Goal: Participate in discussion: Engage in conversation with other users on a specific topic

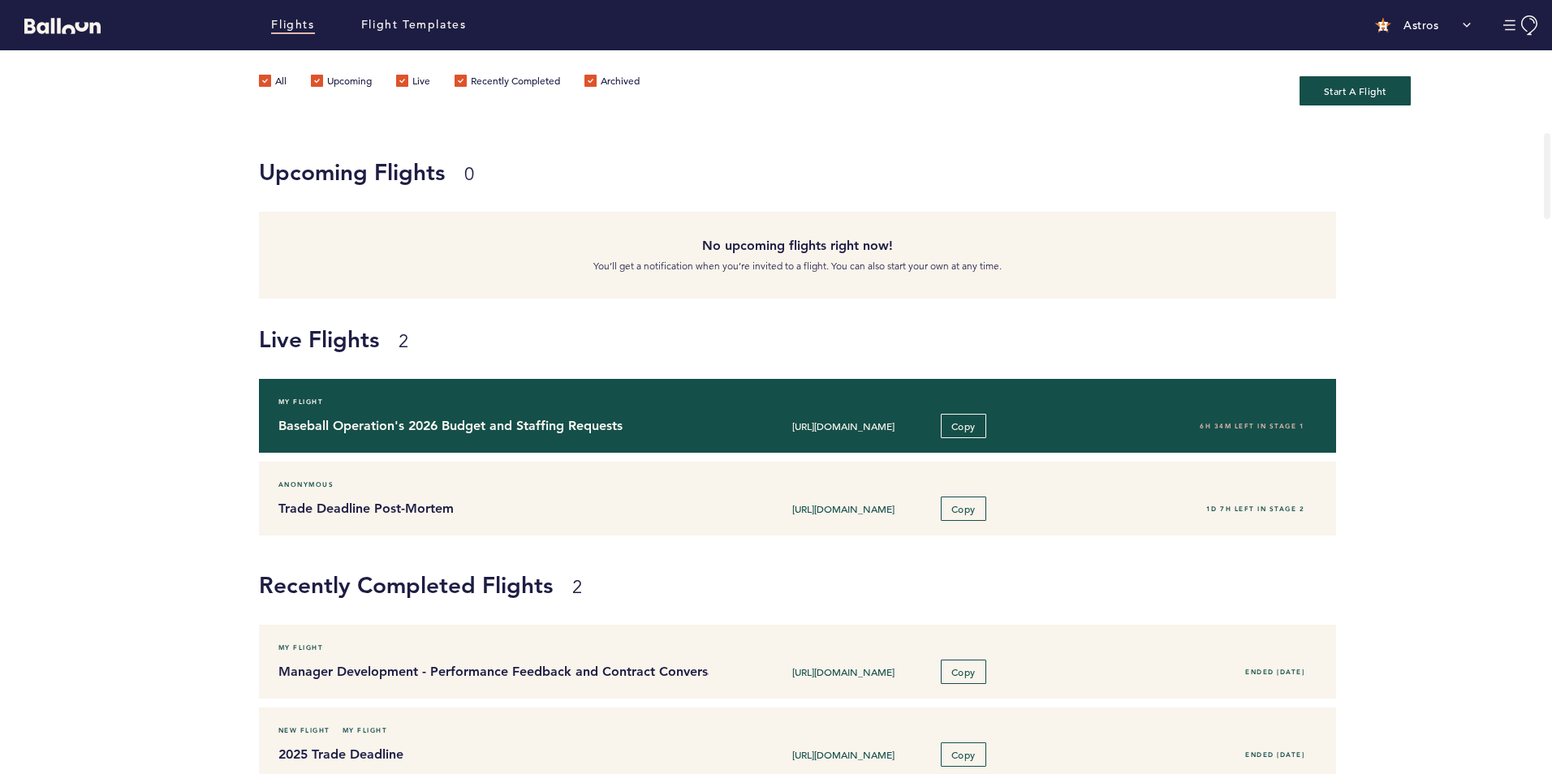
click at [411, 432] on h4 "Baseball Operation's 2026 Budget and Staffing Requests" at bounding box center [487, 425] width 419 height 19
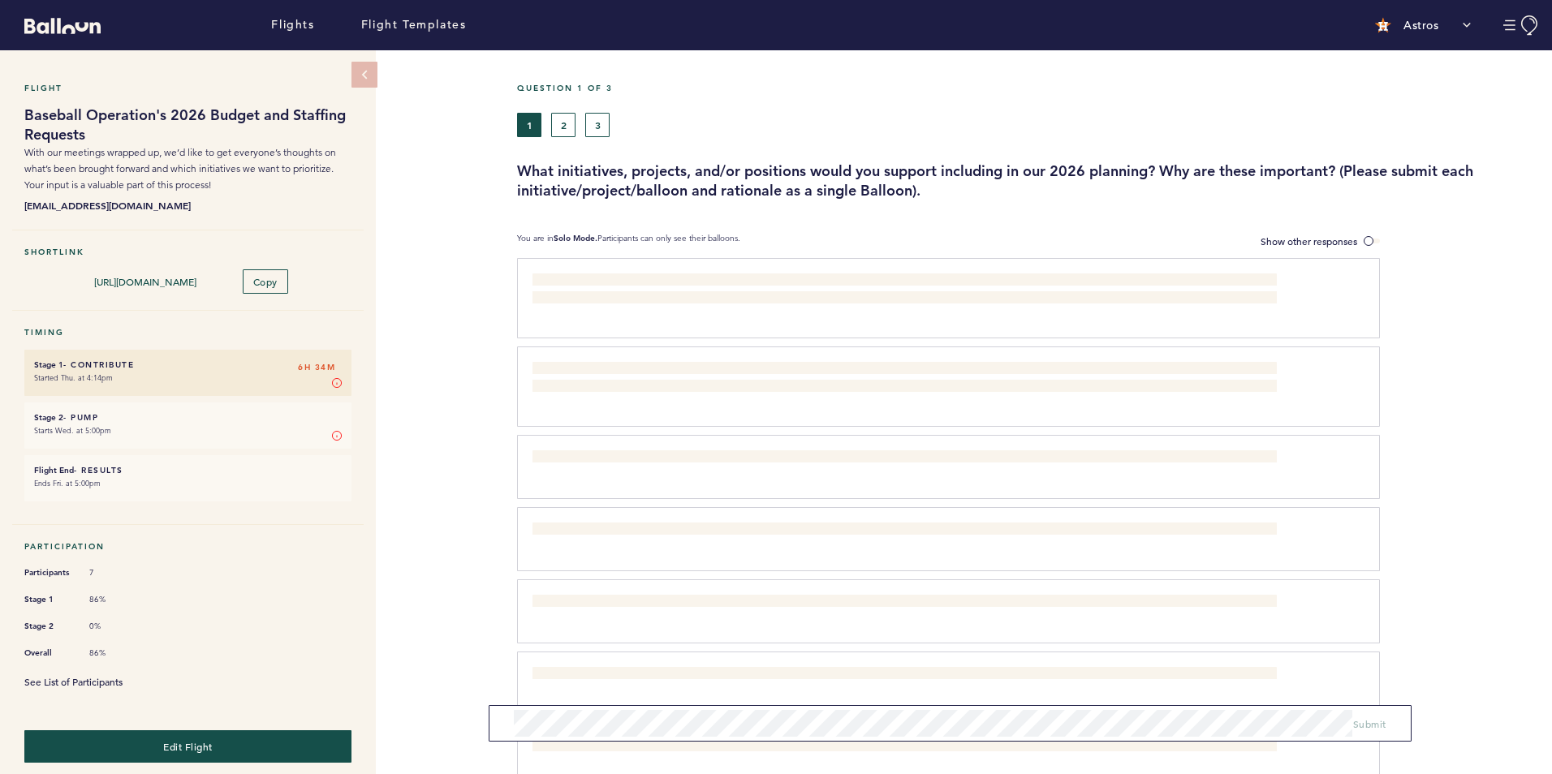
click at [111, 676] on link "See List of Participants" at bounding box center [73, 681] width 98 height 13
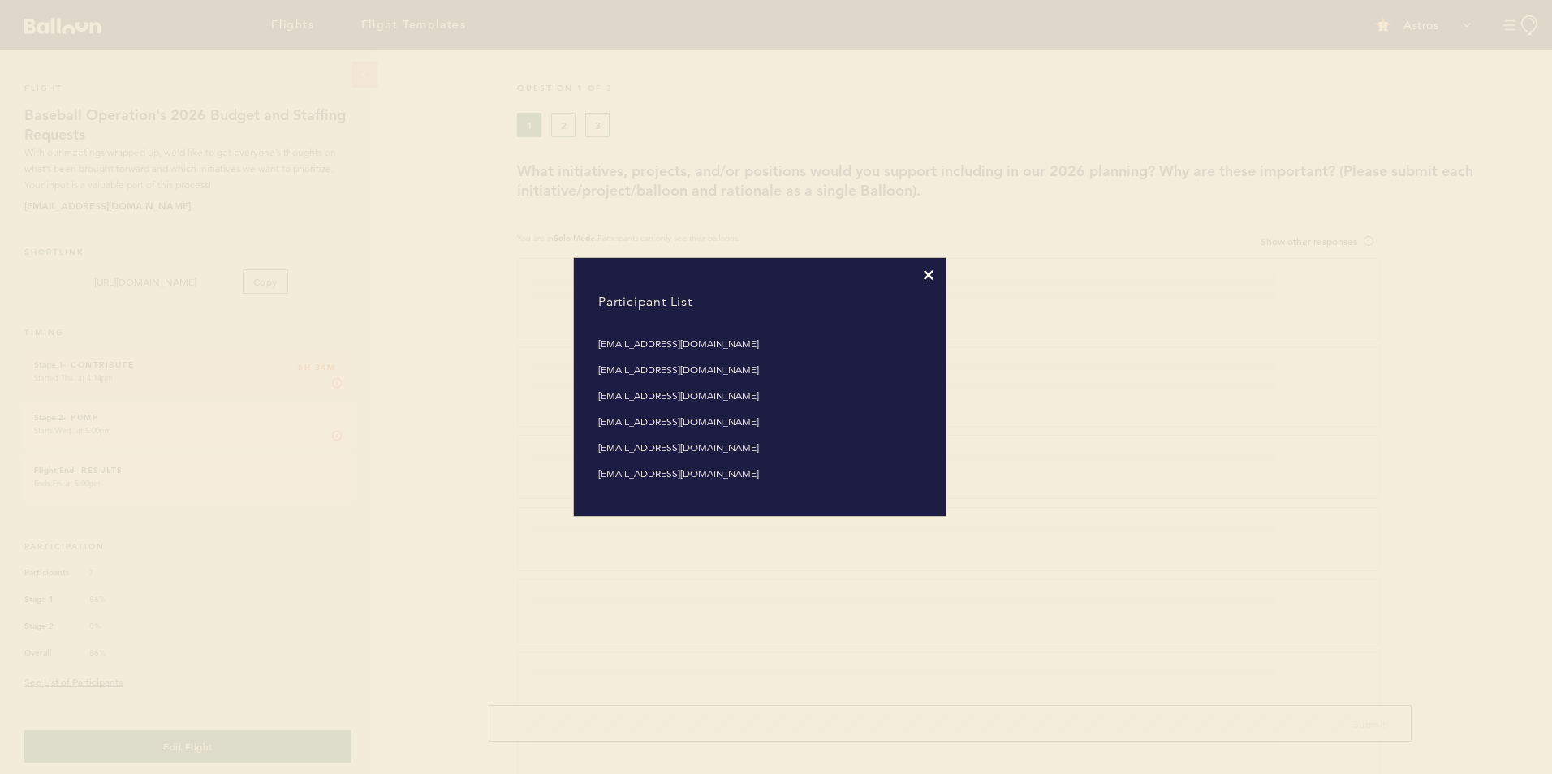
click at [926, 274] on icon at bounding box center [929, 275] width 10 height 10
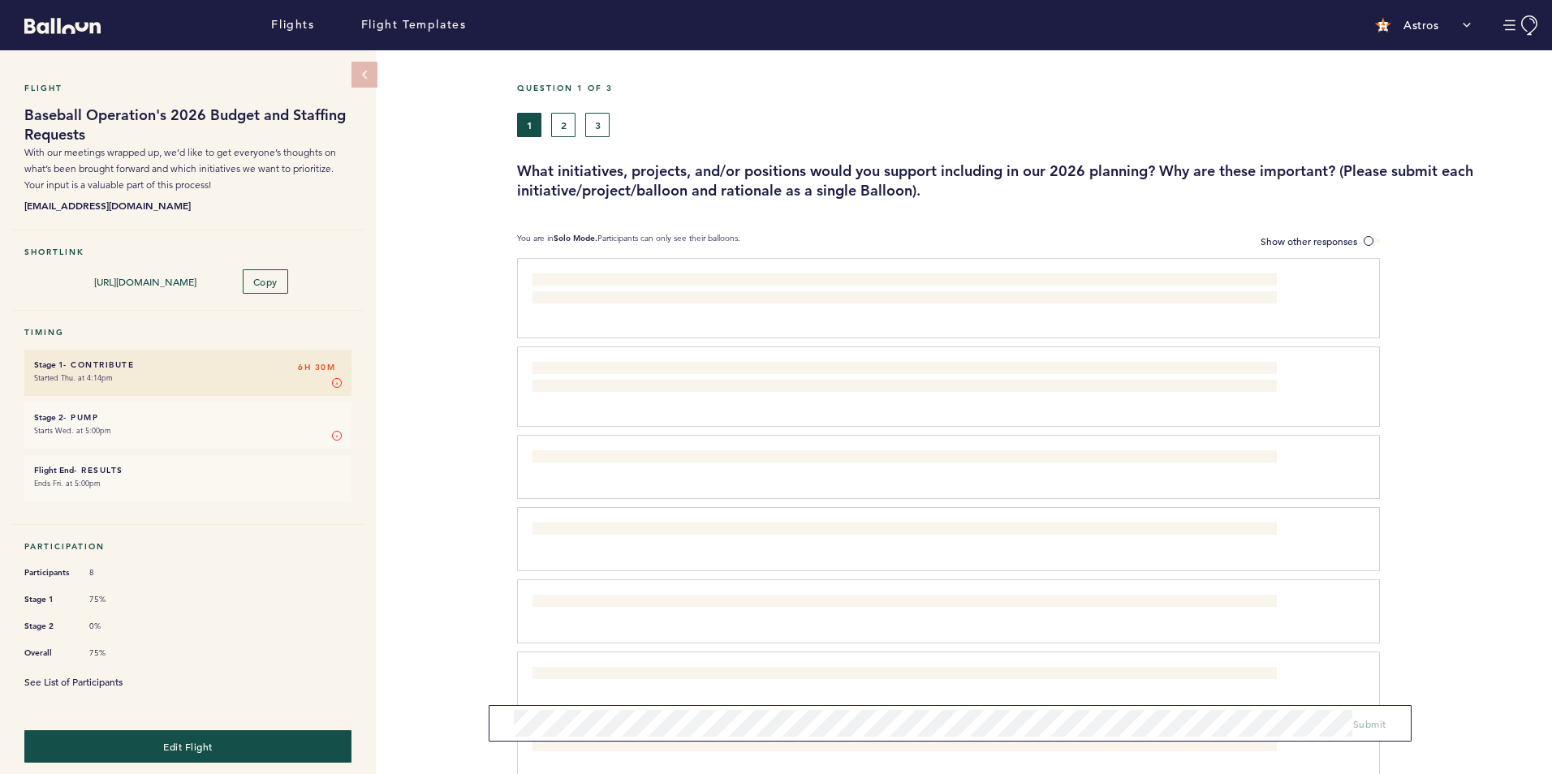
click at [85, 679] on link "See List of Participants" at bounding box center [73, 681] width 98 height 13
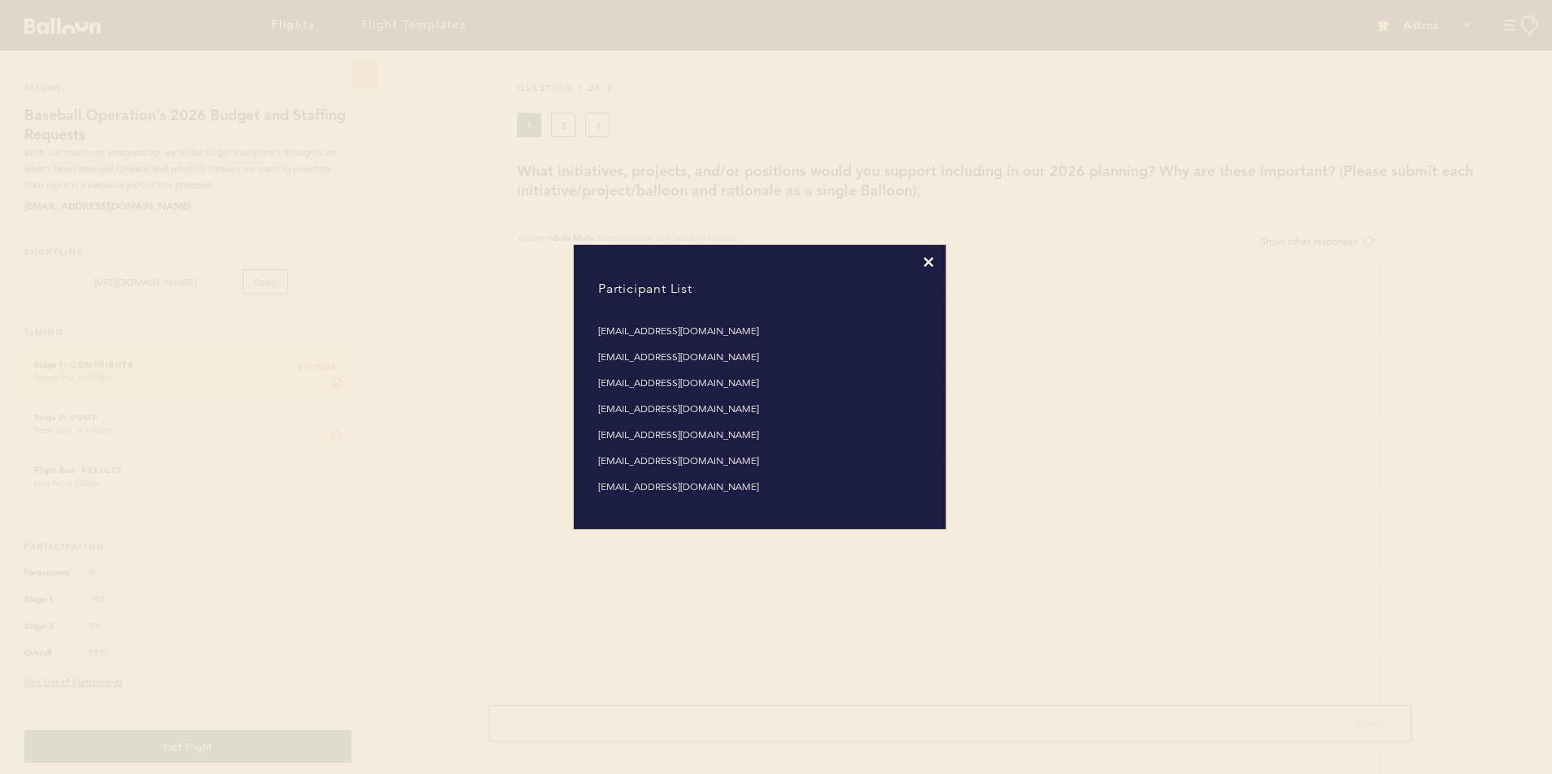
click at [929, 263] on icon at bounding box center [929, 262] width 10 height 10
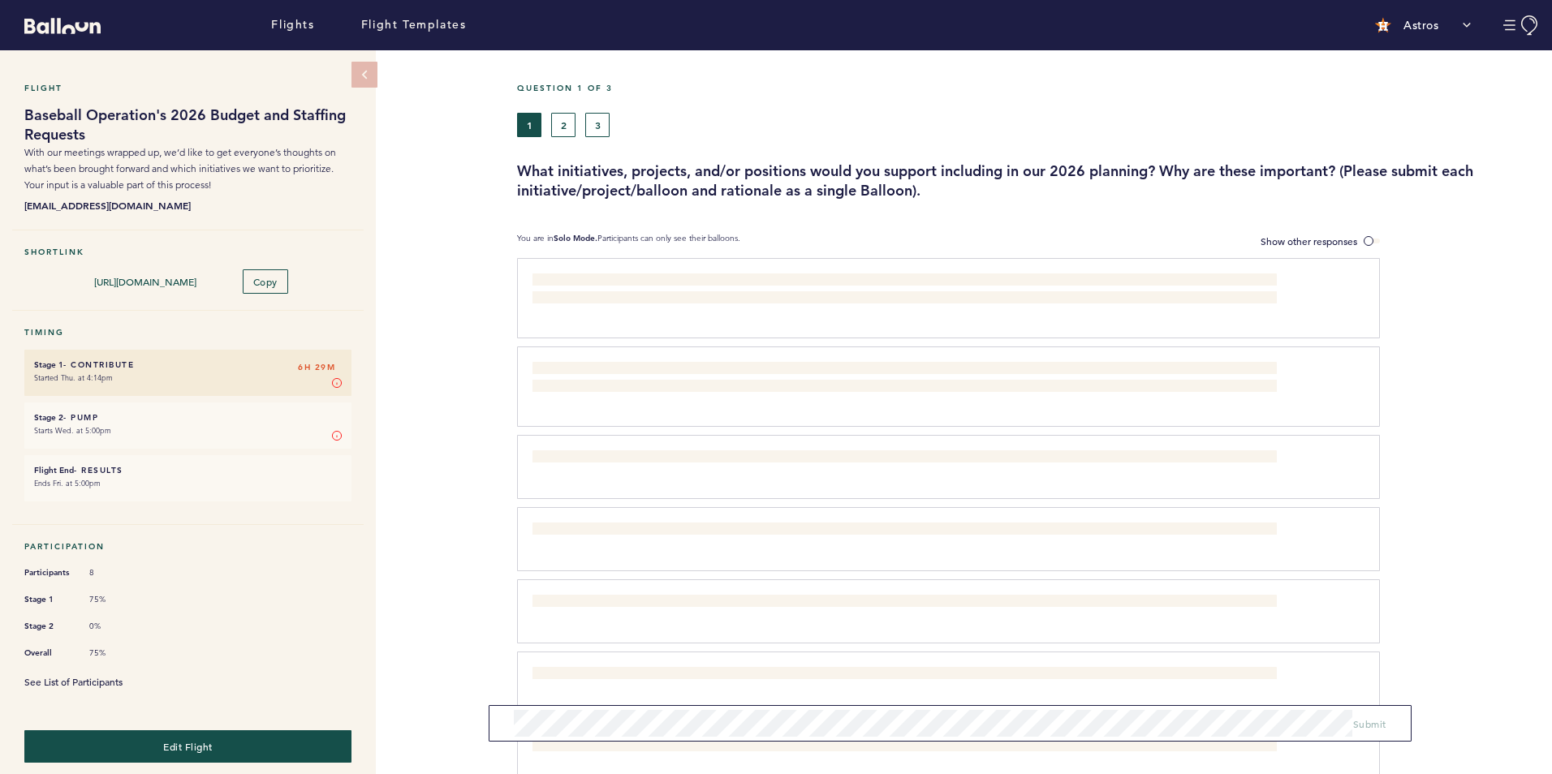
click at [110, 675] on link "See List of Participants" at bounding box center [73, 681] width 98 height 13
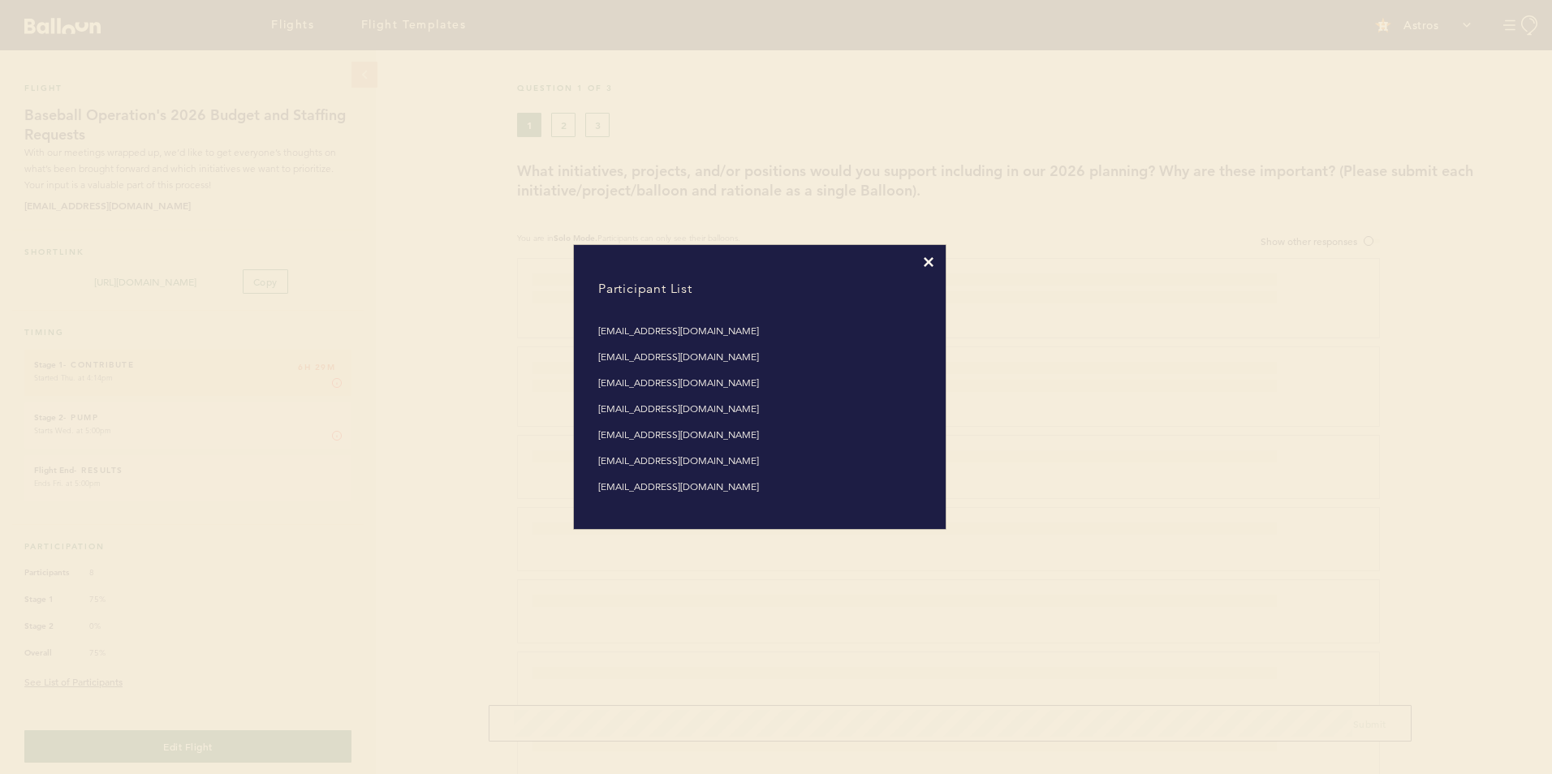
click at [931, 261] on icon at bounding box center [929, 262] width 10 height 10
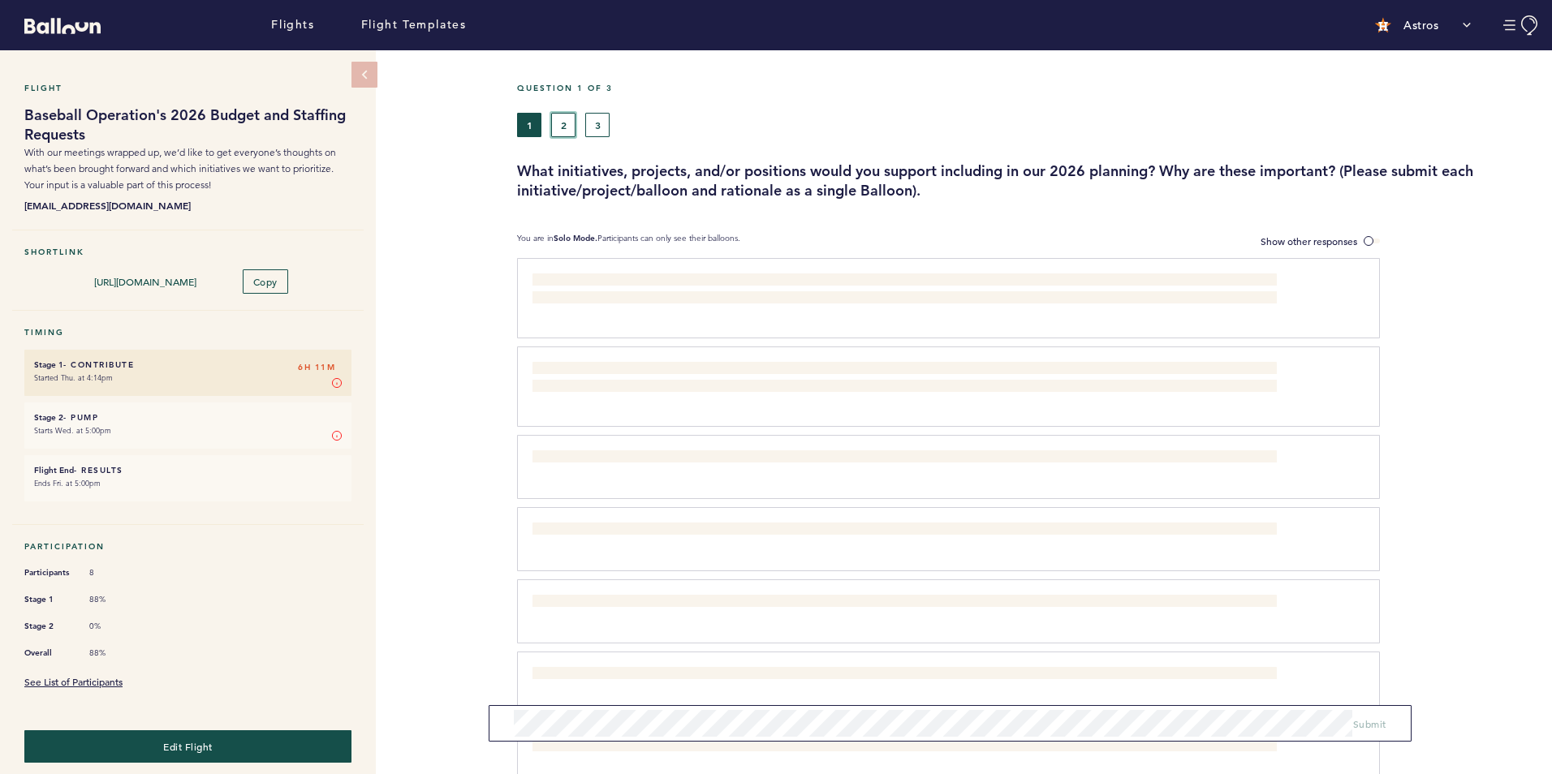
click at [561, 123] on button "2" at bounding box center [563, 125] width 24 height 24
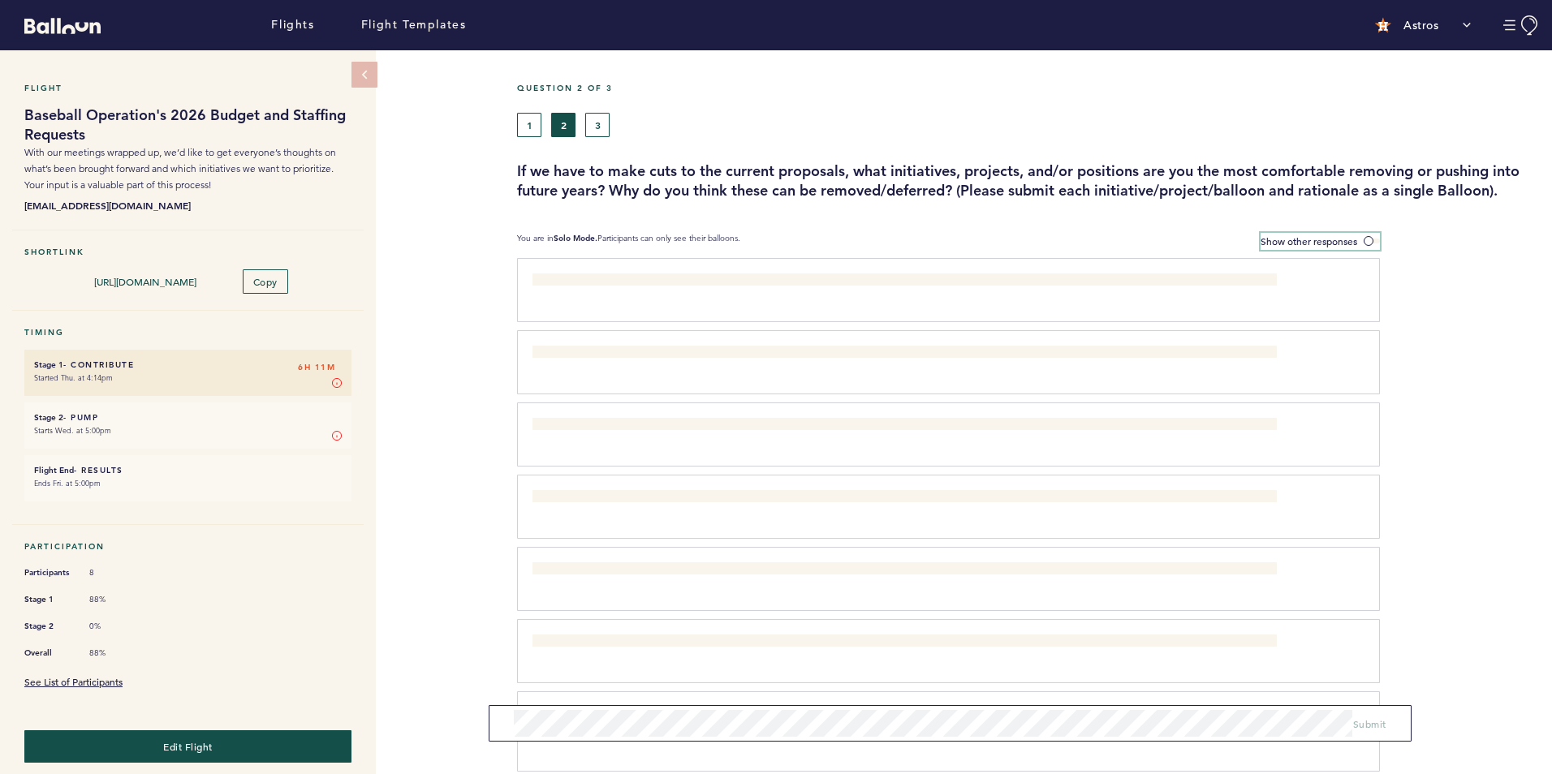
click at [1296, 235] on span "Show other responses" at bounding box center [1309, 241] width 97 height 13
click at [0, 0] on input "Show other responses" at bounding box center [0, 0] width 0 height 0
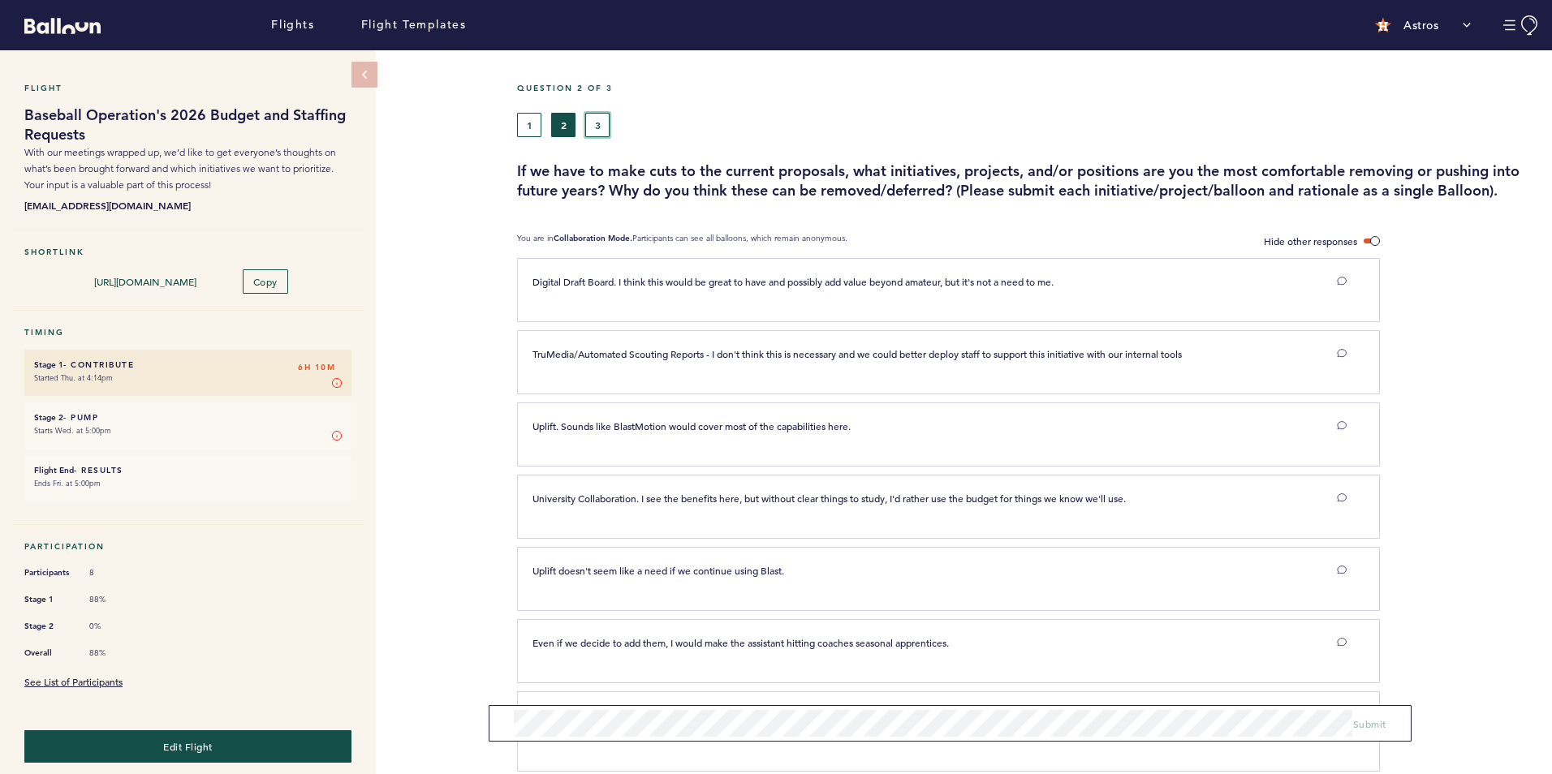
click at [602, 129] on button "3" at bounding box center [597, 125] width 24 height 24
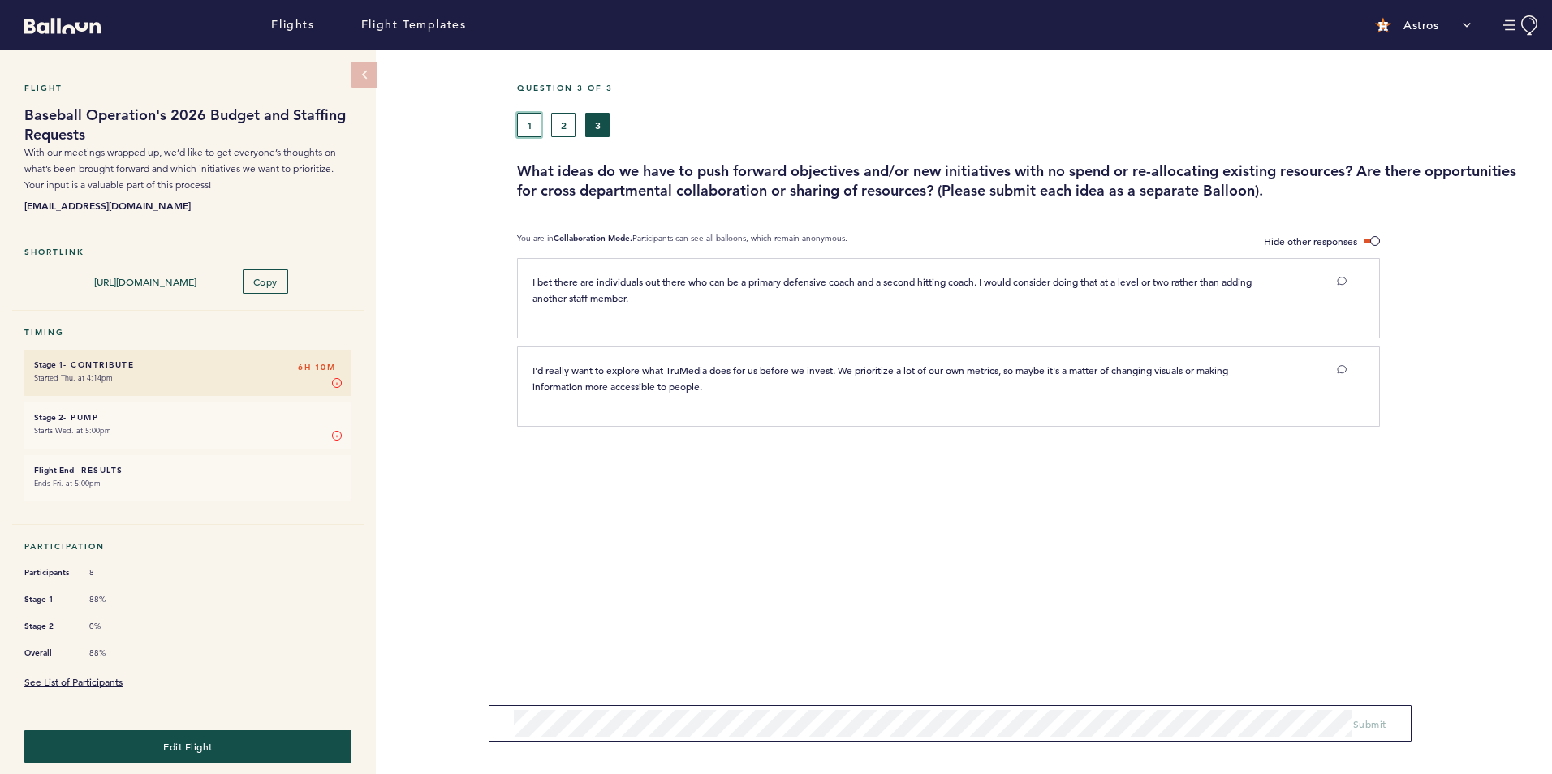
click at [541, 130] on button "1" at bounding box center [529, 125] width 24 height 24
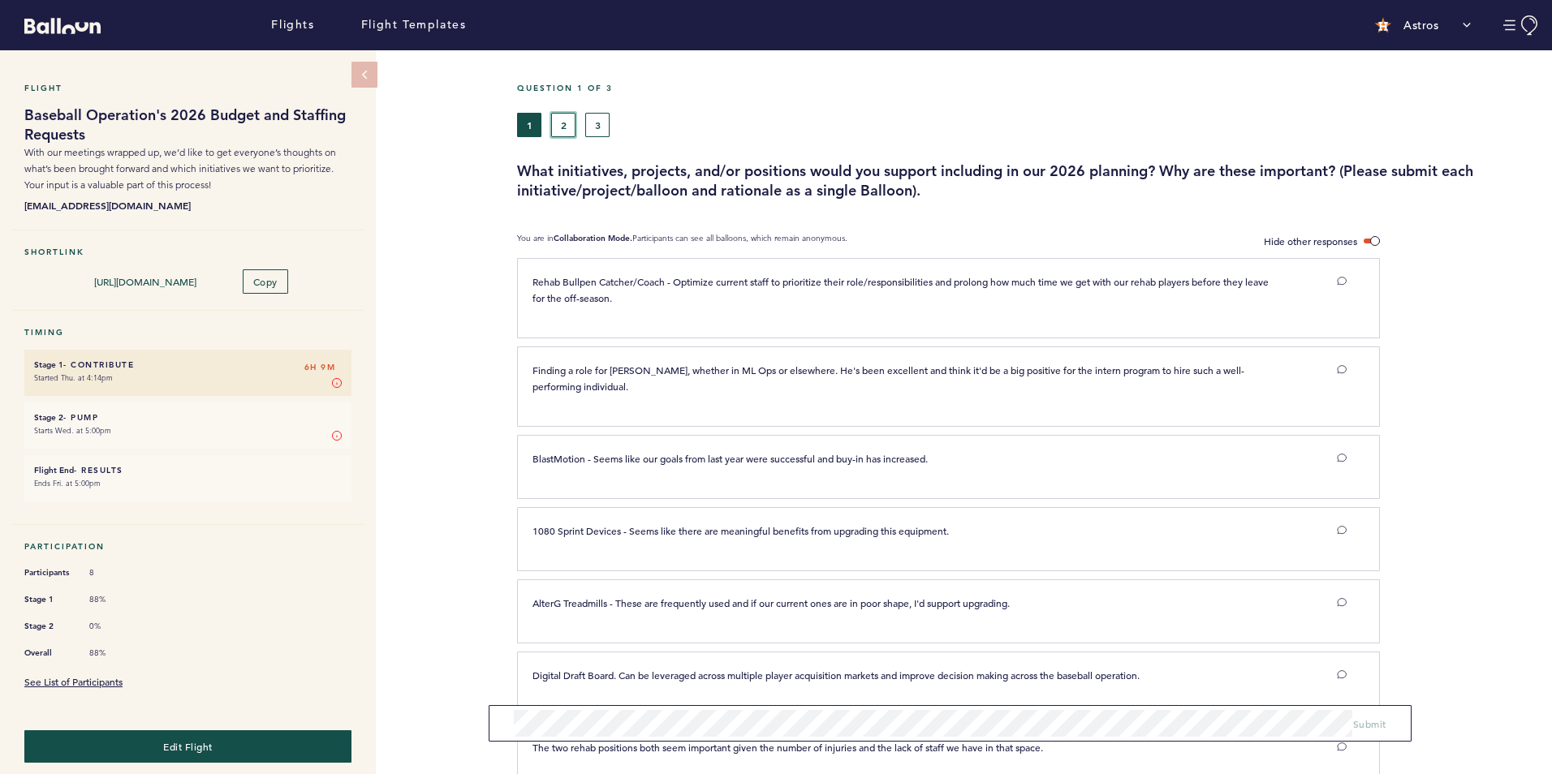
click at [575, 126] on button "2" at bounding box center [563, 125] width 24 height 24
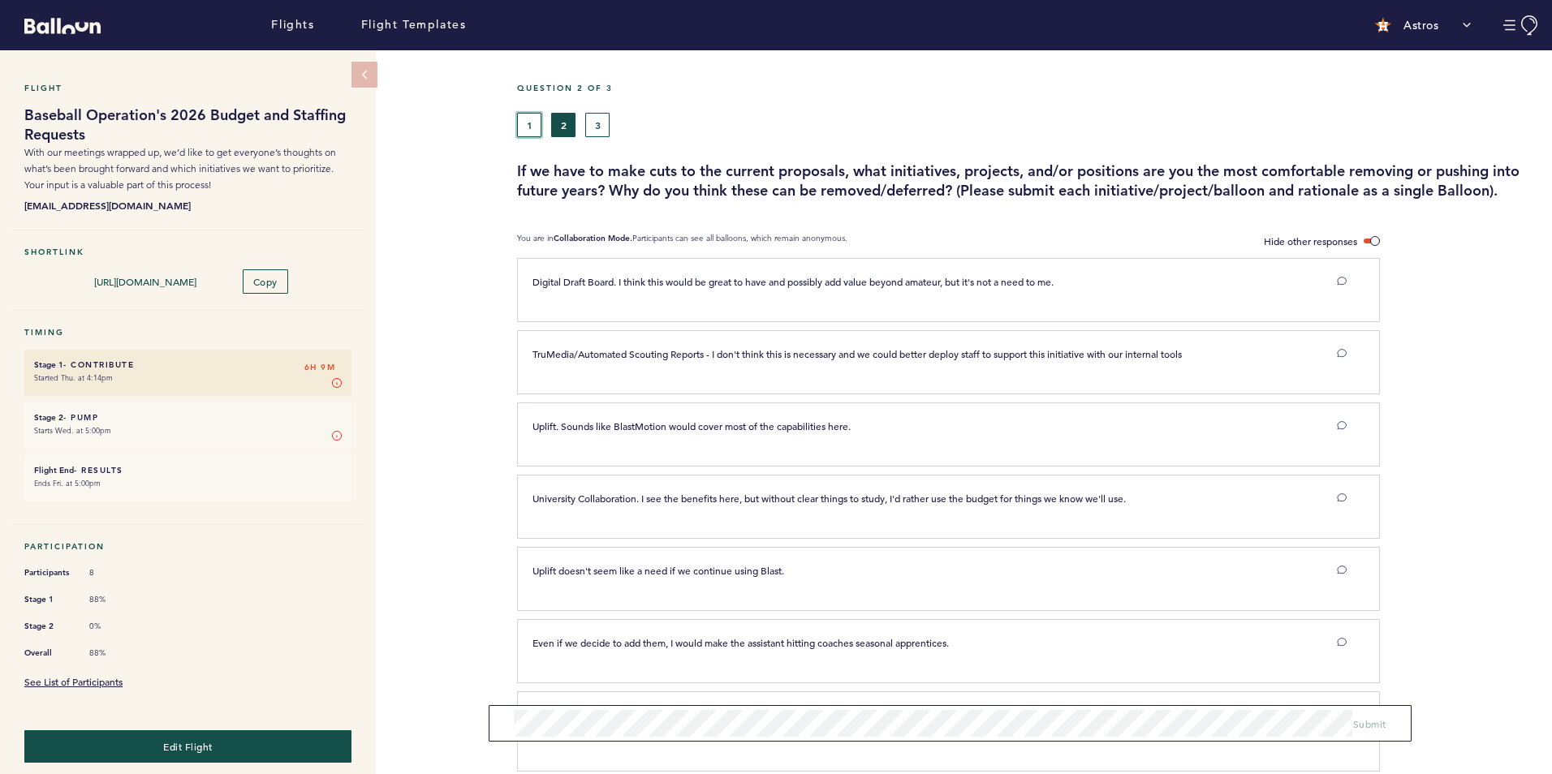
click at [533, 135] on button "1" at bounding box center [529, 125] width 24 height 24
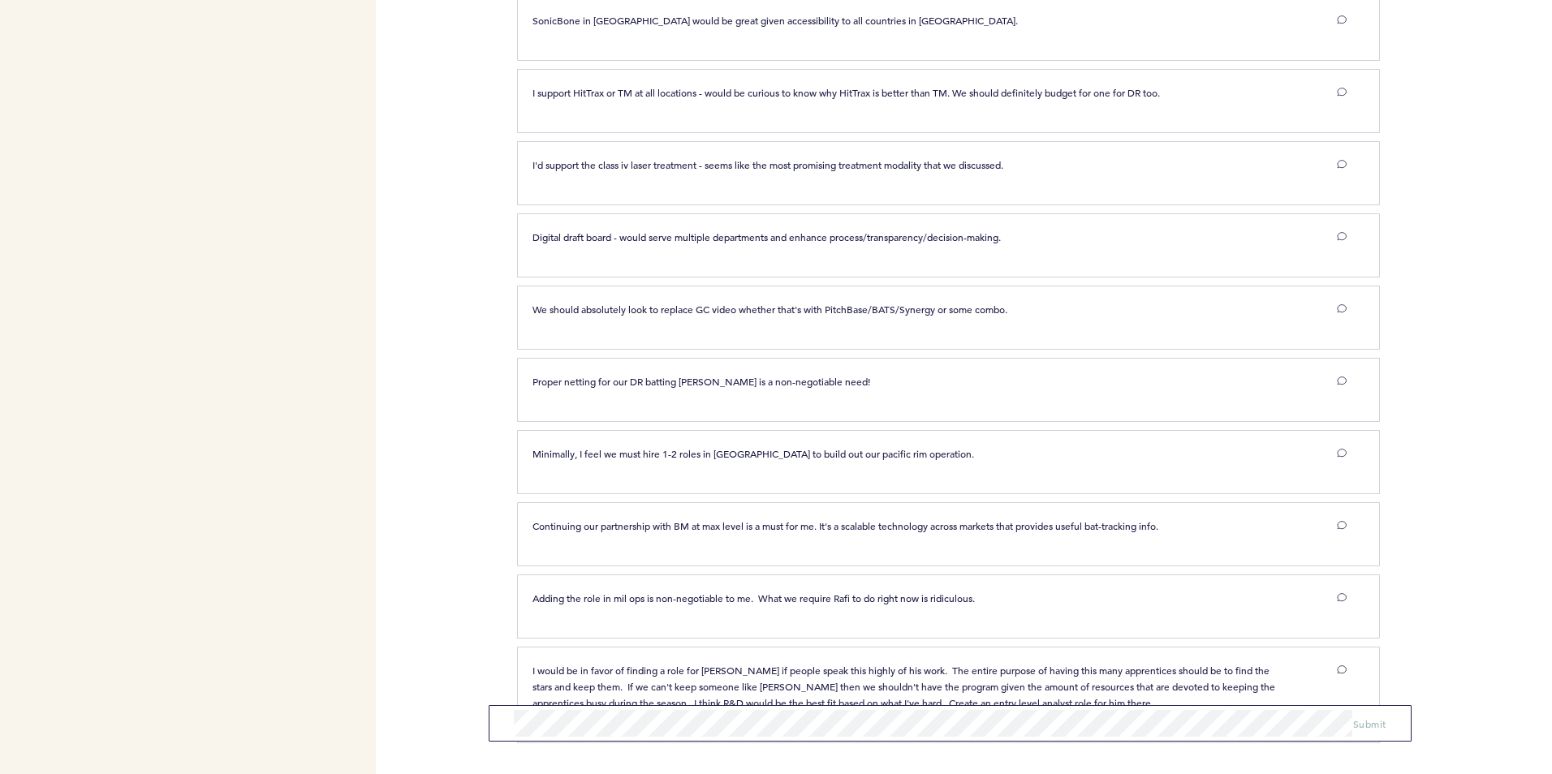
scroll to position [1997, 0]
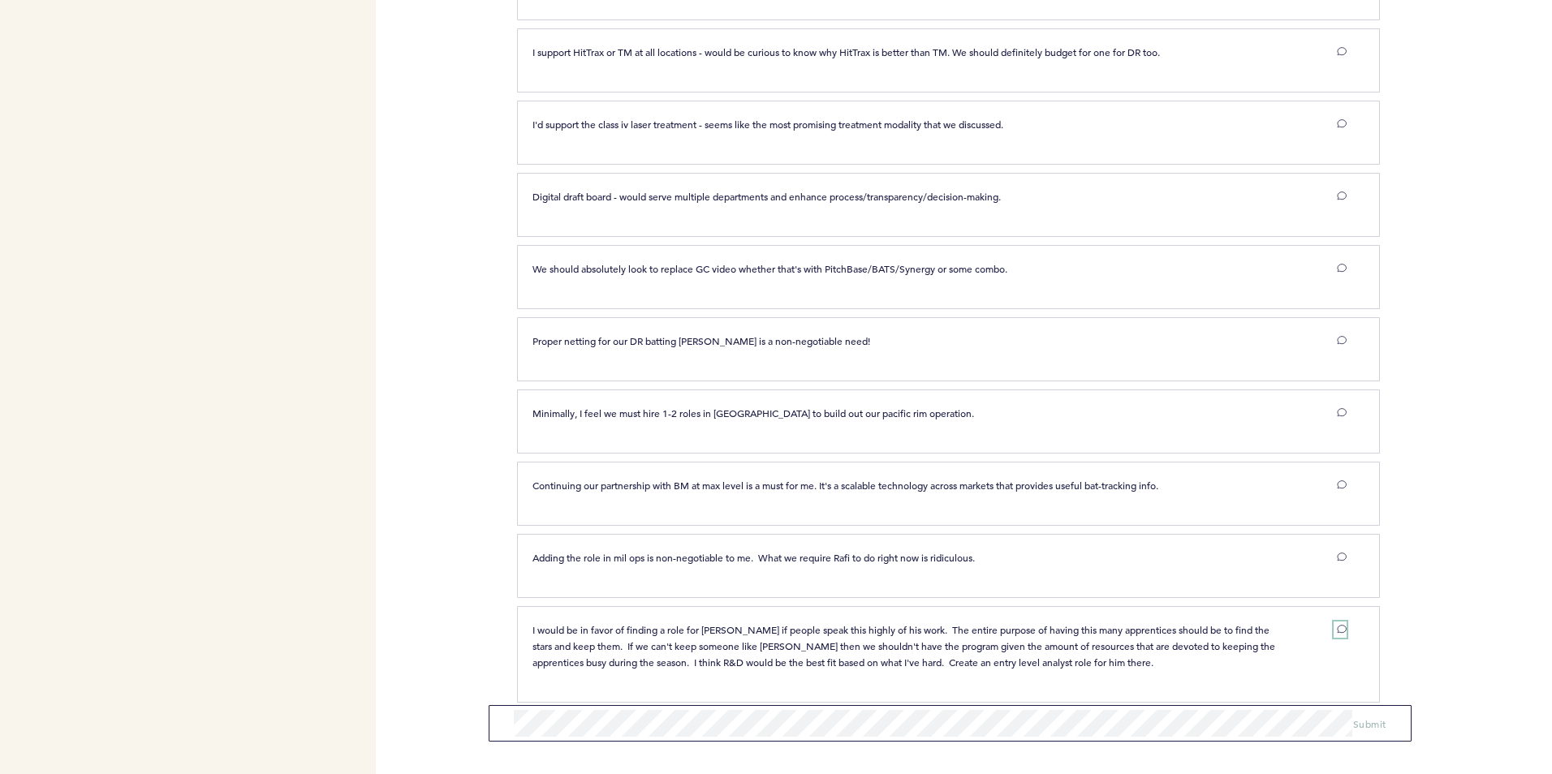
click at [1344, 626] on icon at bounding box center [1341, 629] width 9 height 7
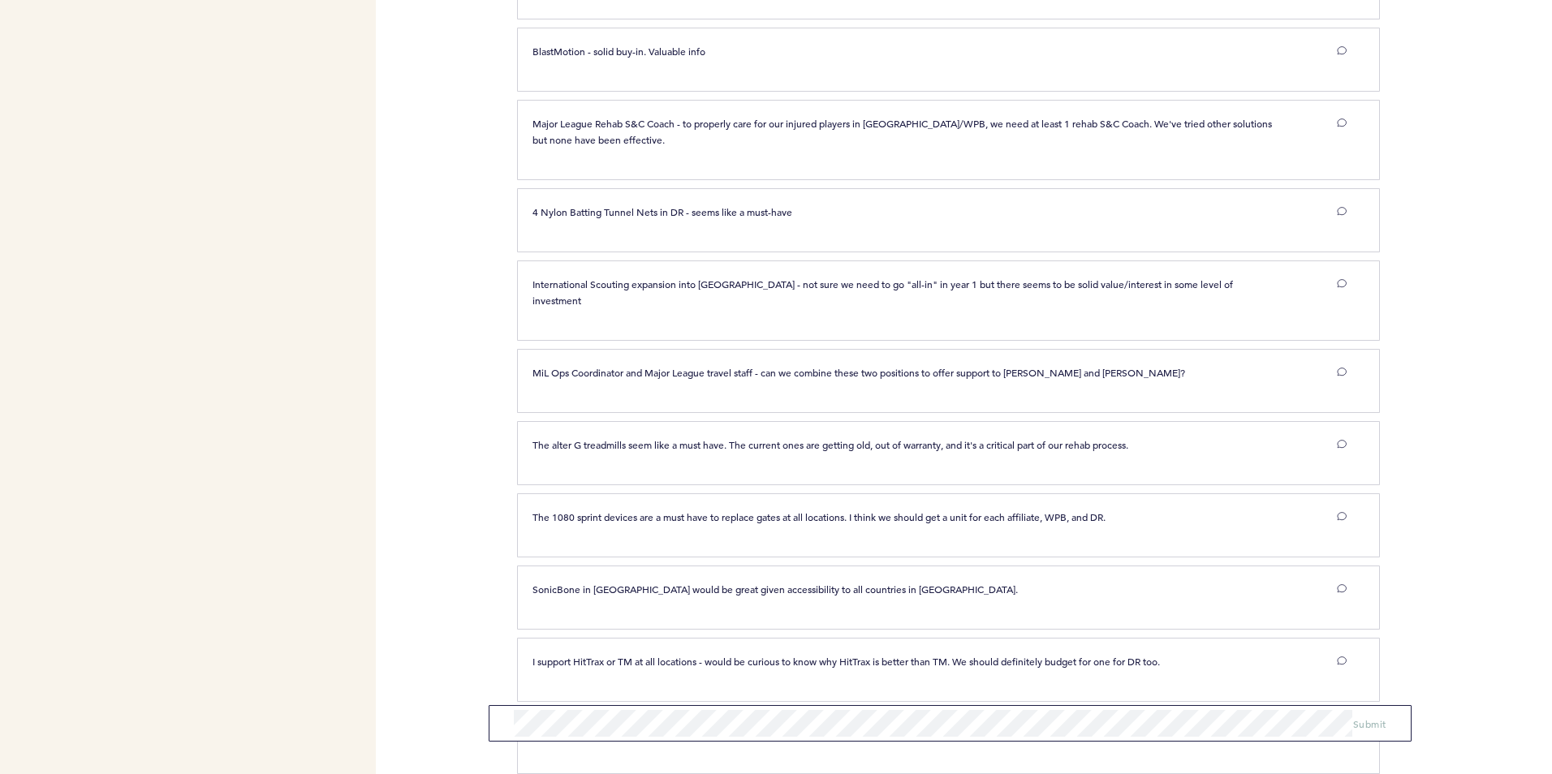
scroll to position [1342, 0]
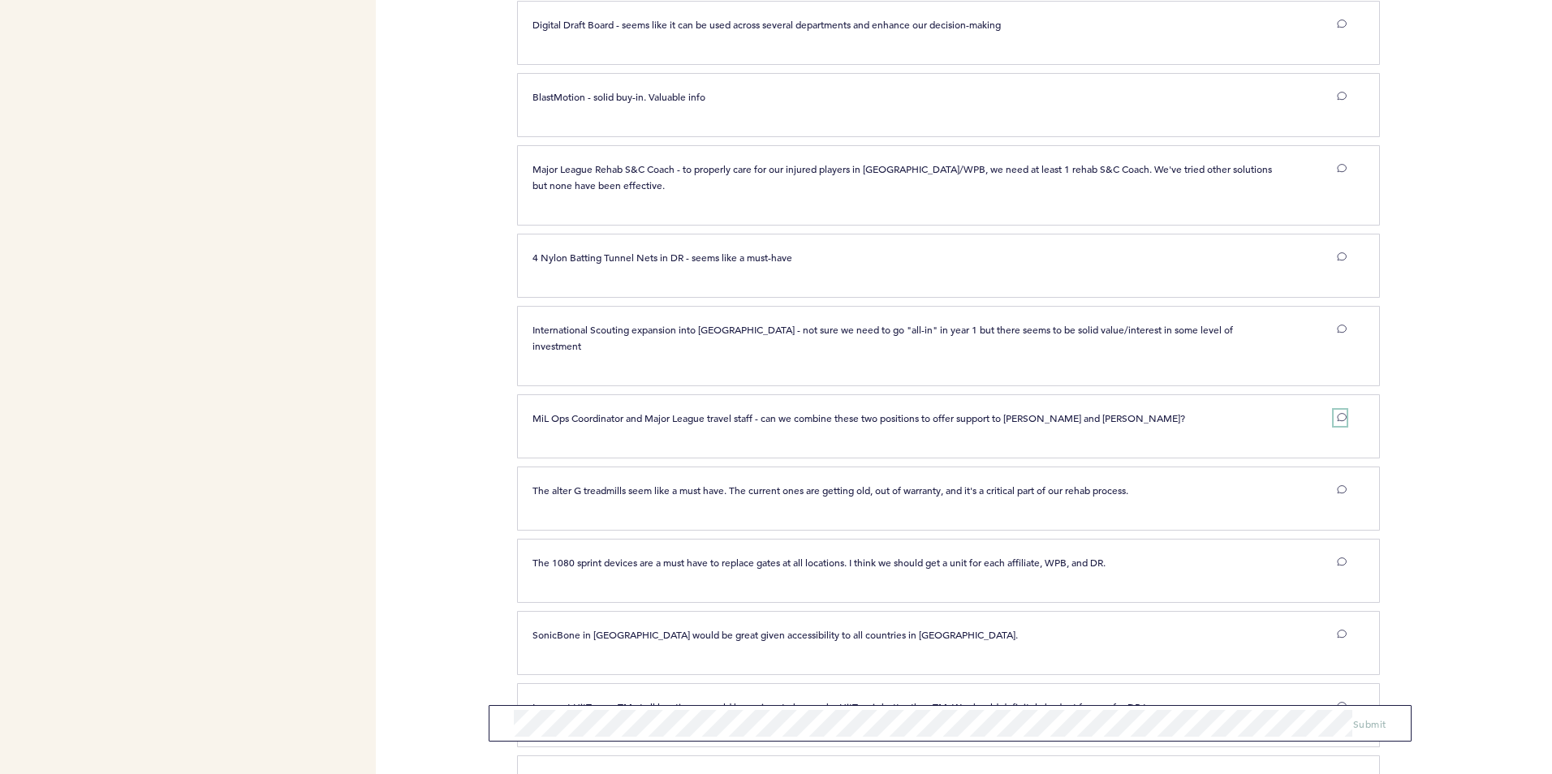
click at [1341, 412] on icon at bounding box center [1342, 417] width 10 height 10
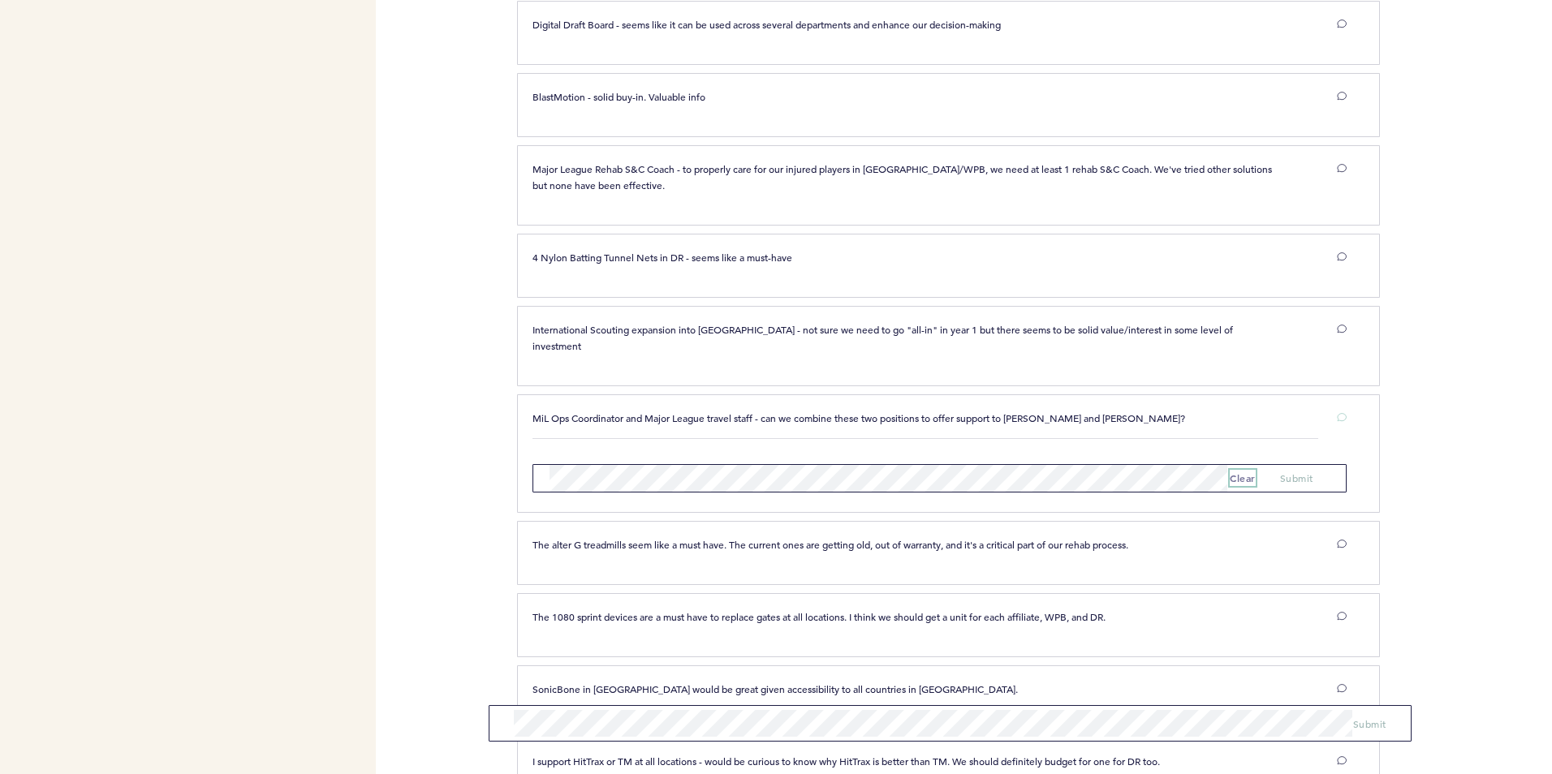
click at [1247, 470] on button "clear" at bounding box center [1243, 478] width 26 height 16
click at [431, 386] on div "Flights Flight Templates Astros Segments crey@astros.com Team Domain: astros No…" at bounding box center [776, 387] width 1552 height 774
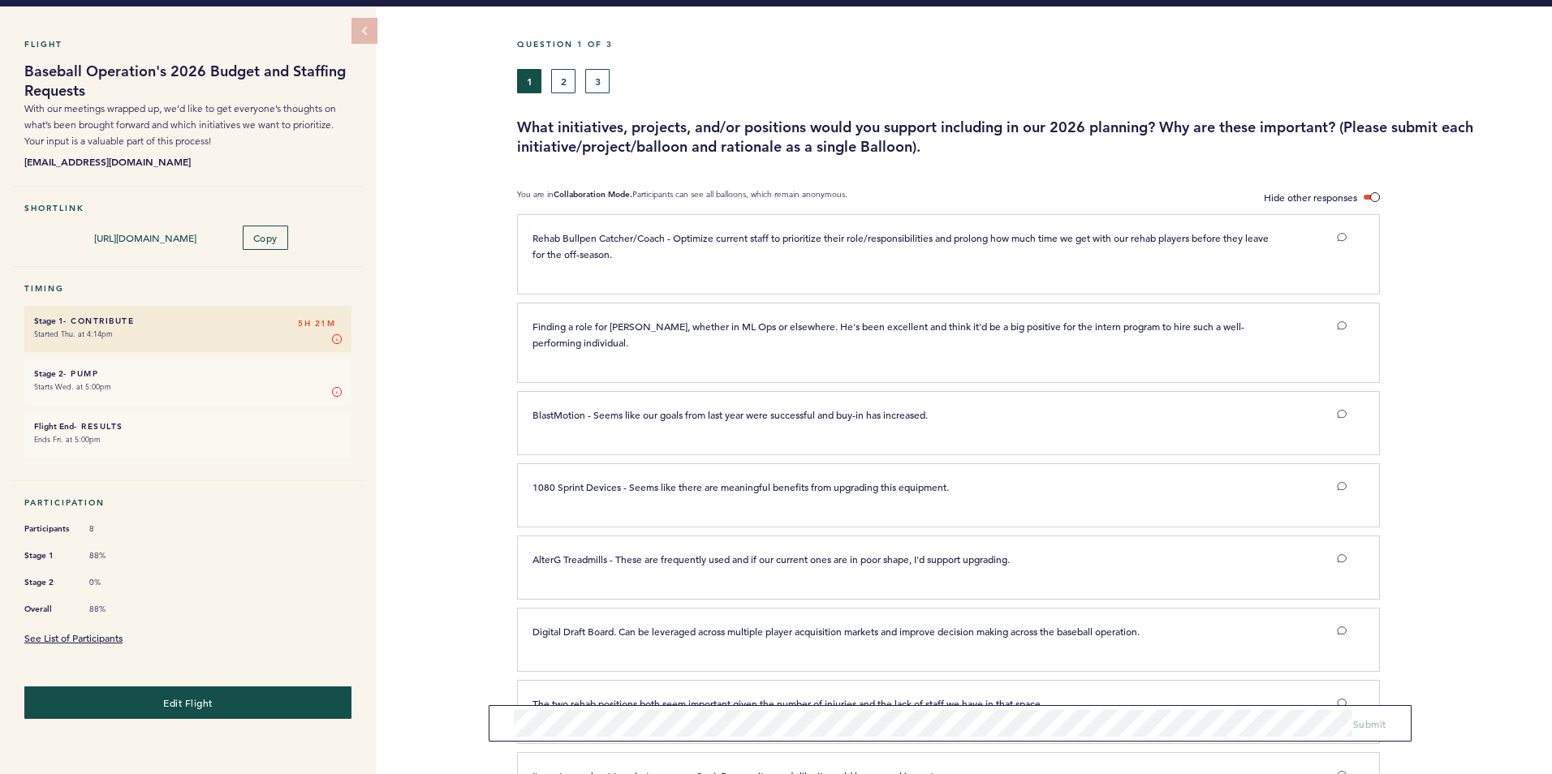
scroll to position [0, 0]
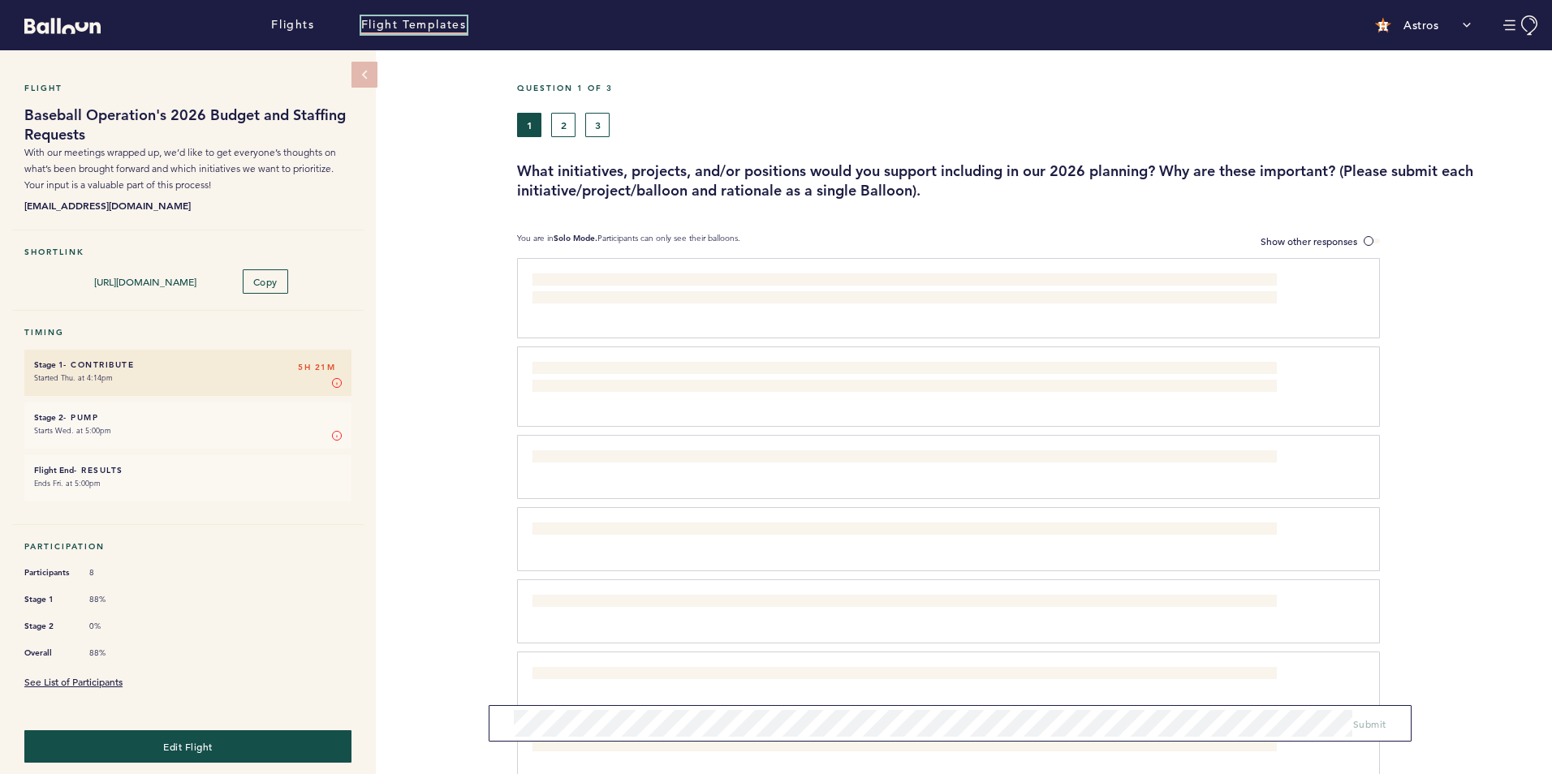
click at [420, 19] on link "Flight Templates" at bounding box center [414, 25] width 106 height 18
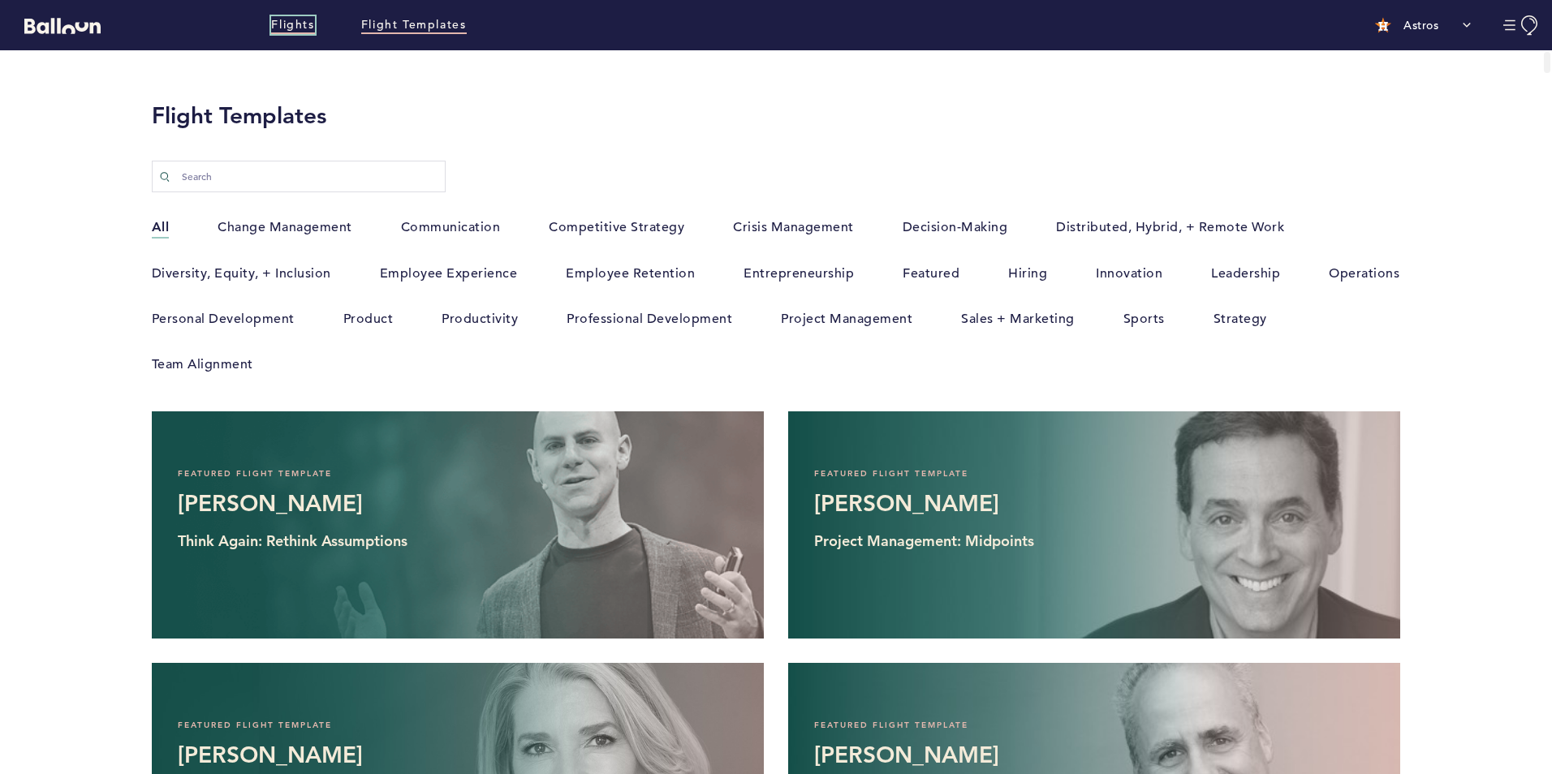
click at [304, 24] on link "Flights" at bounding box center [292, 25] width 43 height 18
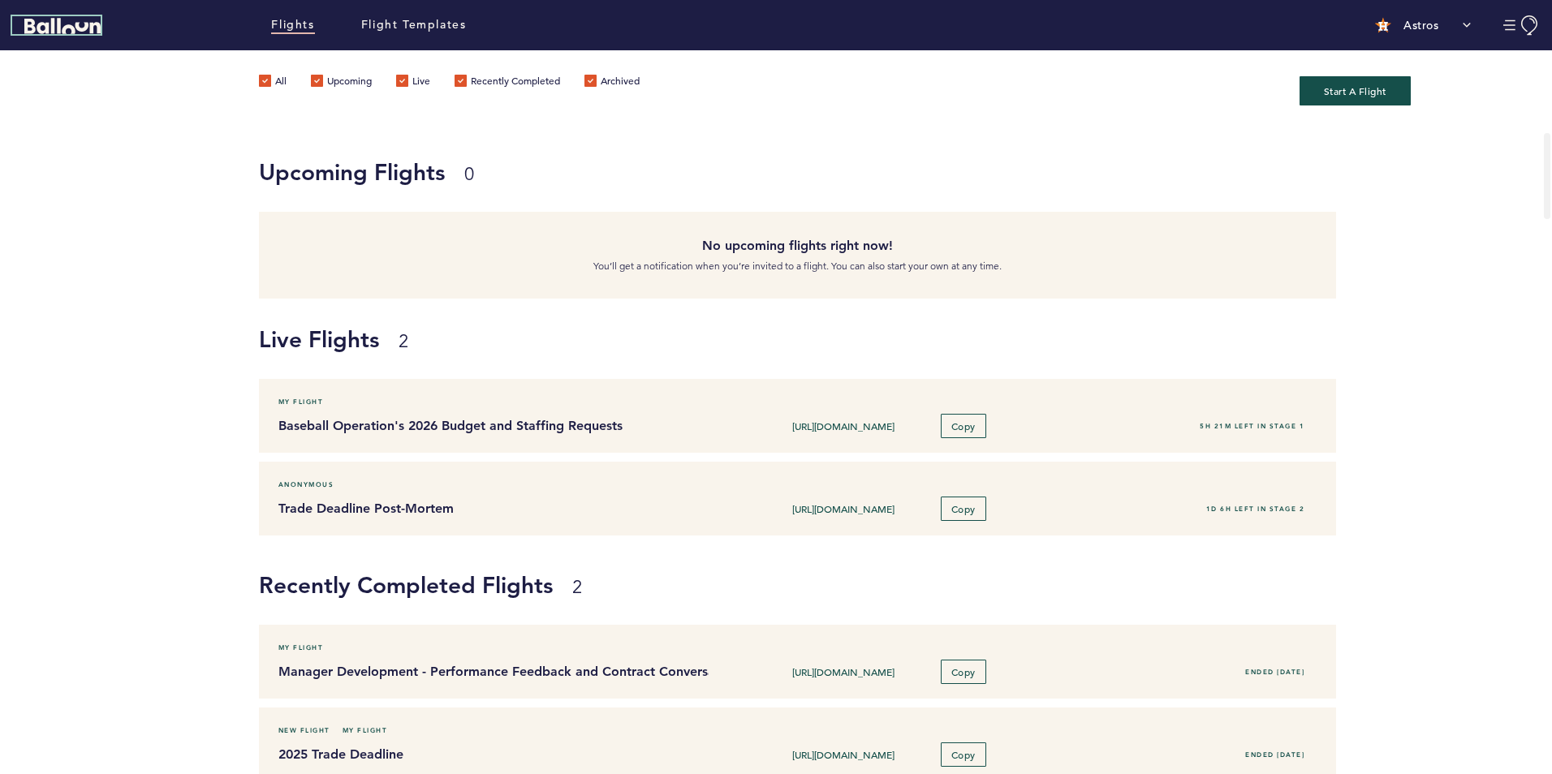
click at [53, 25] on icon "Balloon" at bounding box center [62, 25] width 76 height 15
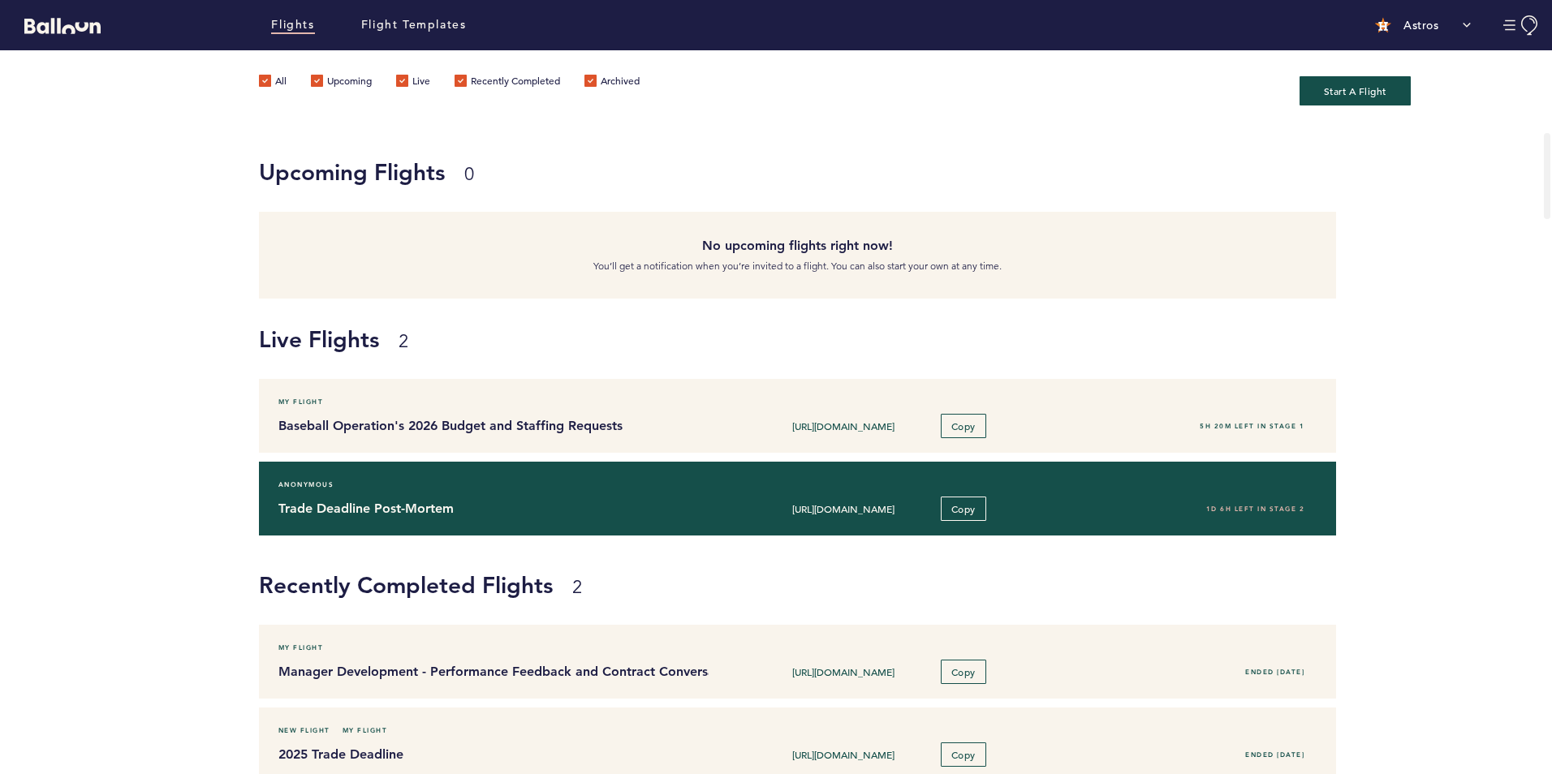
click at [373, 510] on h4 "Trade Deadline Post-Mortem" at bounding box center [487, 508] width 419 height 19
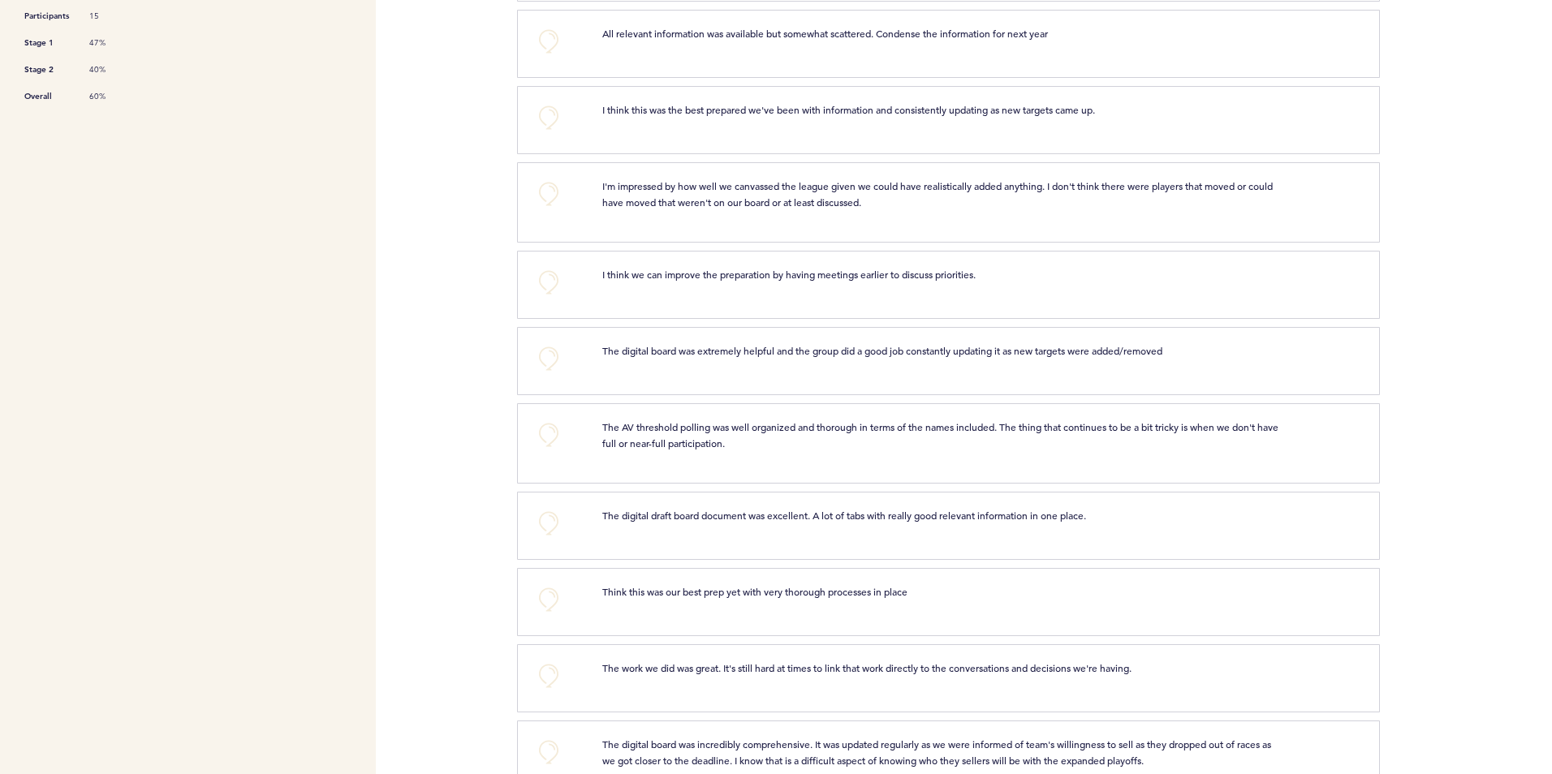
scroll to position [568, 0]
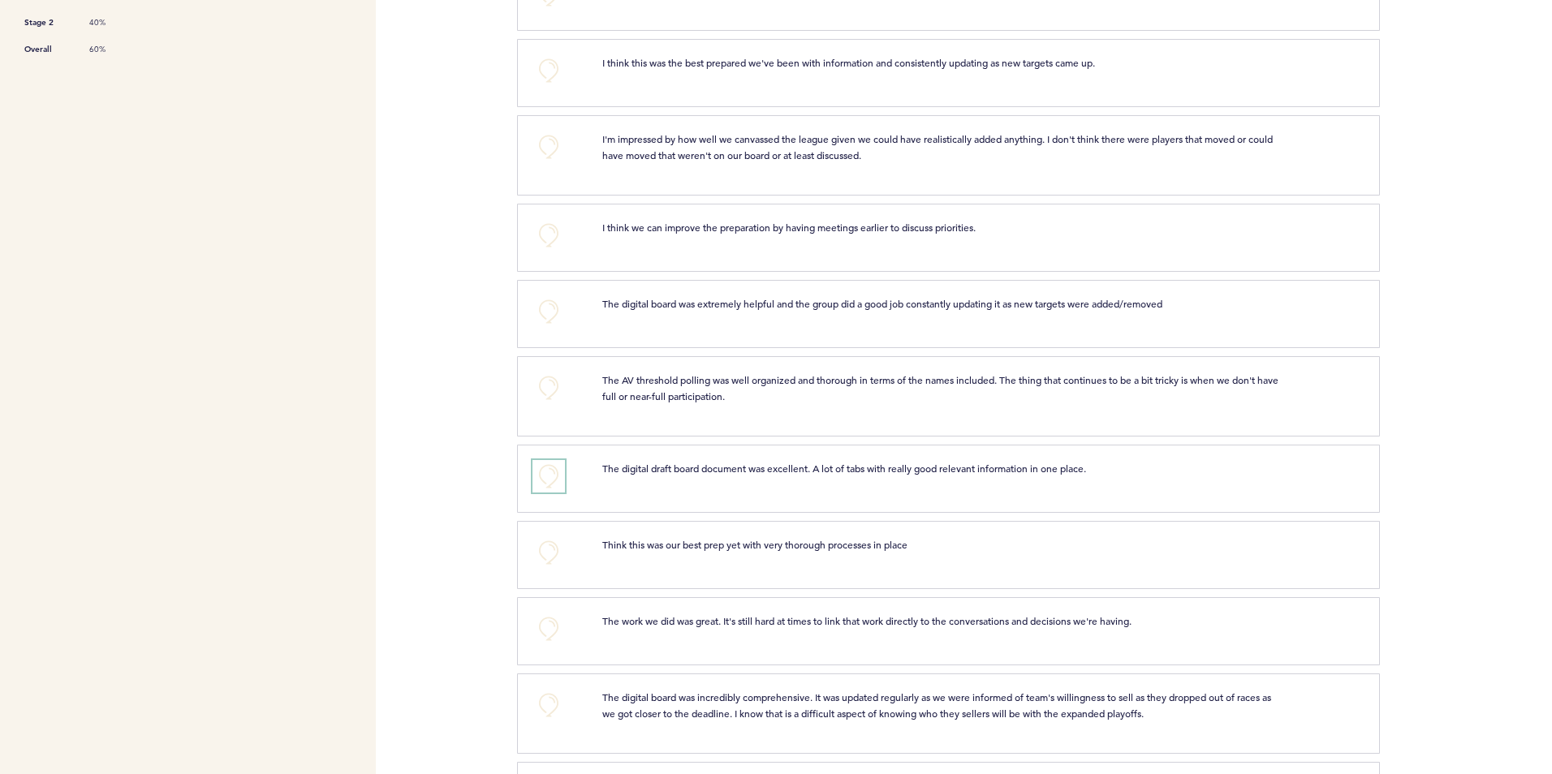
click at [548, 467] on button "+0" at bounding box center [549, 476] width 32 height 32
click at [548, 467] on span "+1" at bounding box center [548, 474] width 11 height 16
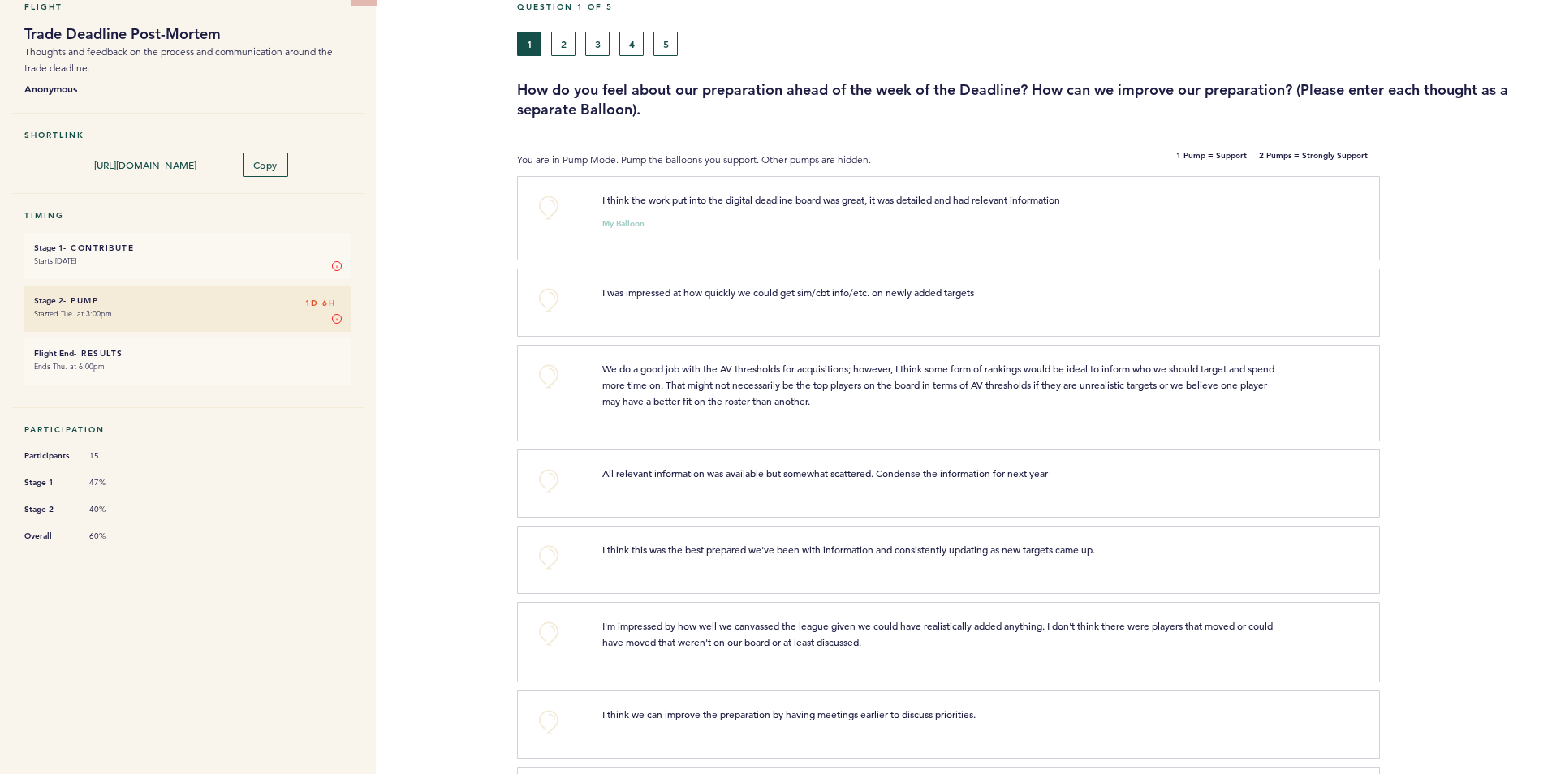
scroll to position [0, 0]
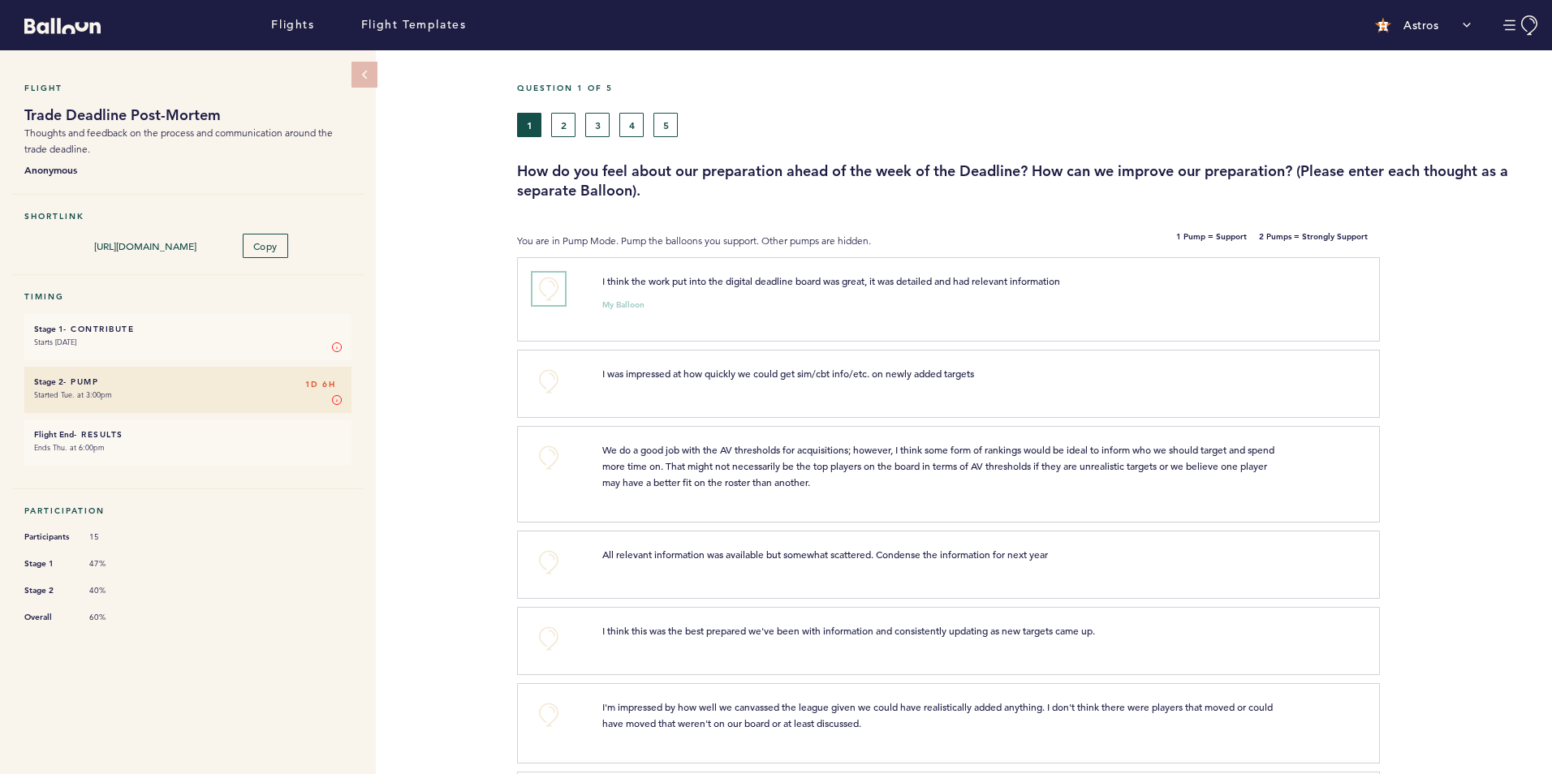
click at [550, 283] on button "+0" at bounding box center [549, 289] width 32 height 32
click at [550, 283] on span "+1" at bounding box center [548, 286] width 11 height 16
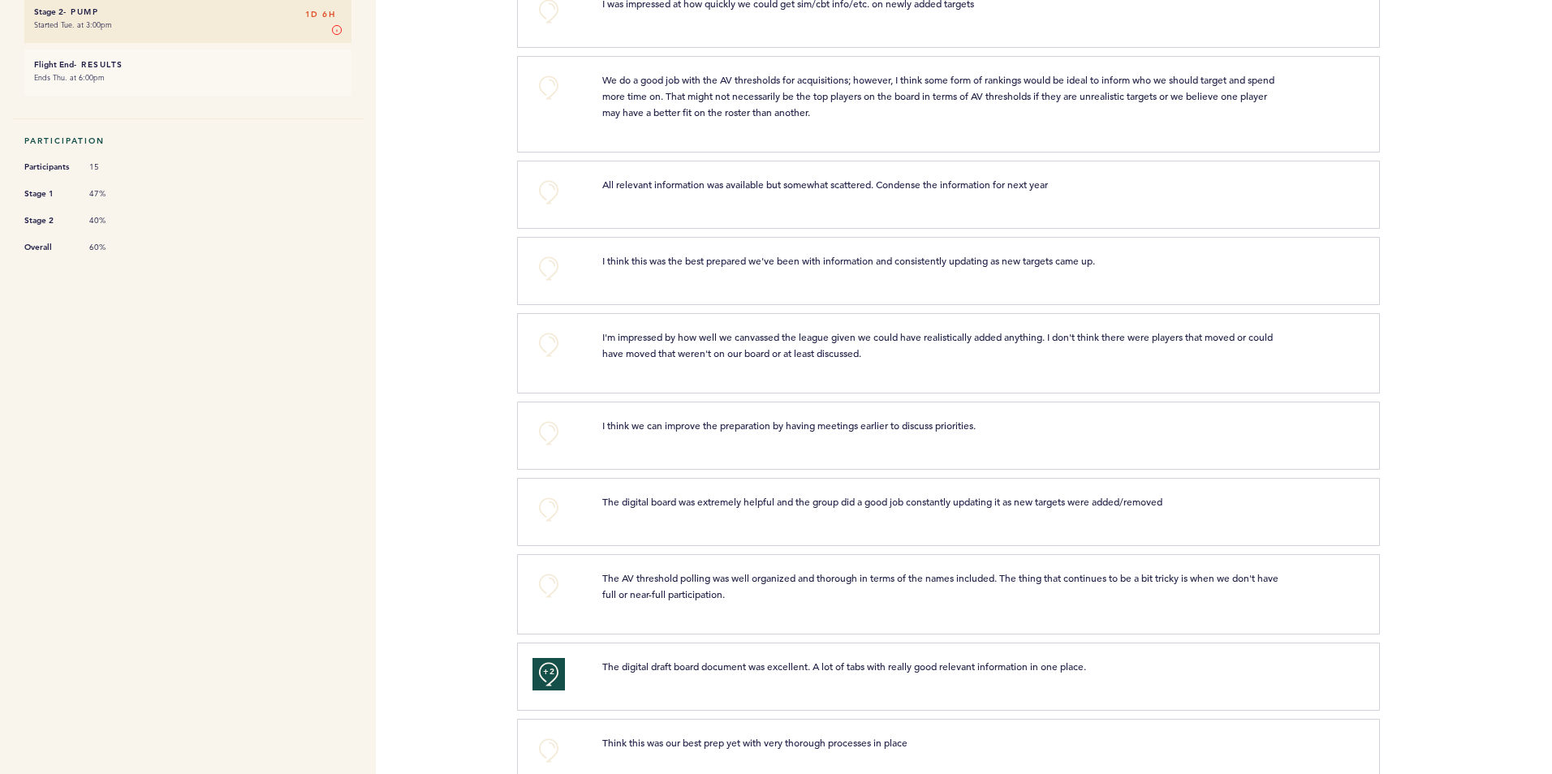
scroll to position [323, 0]
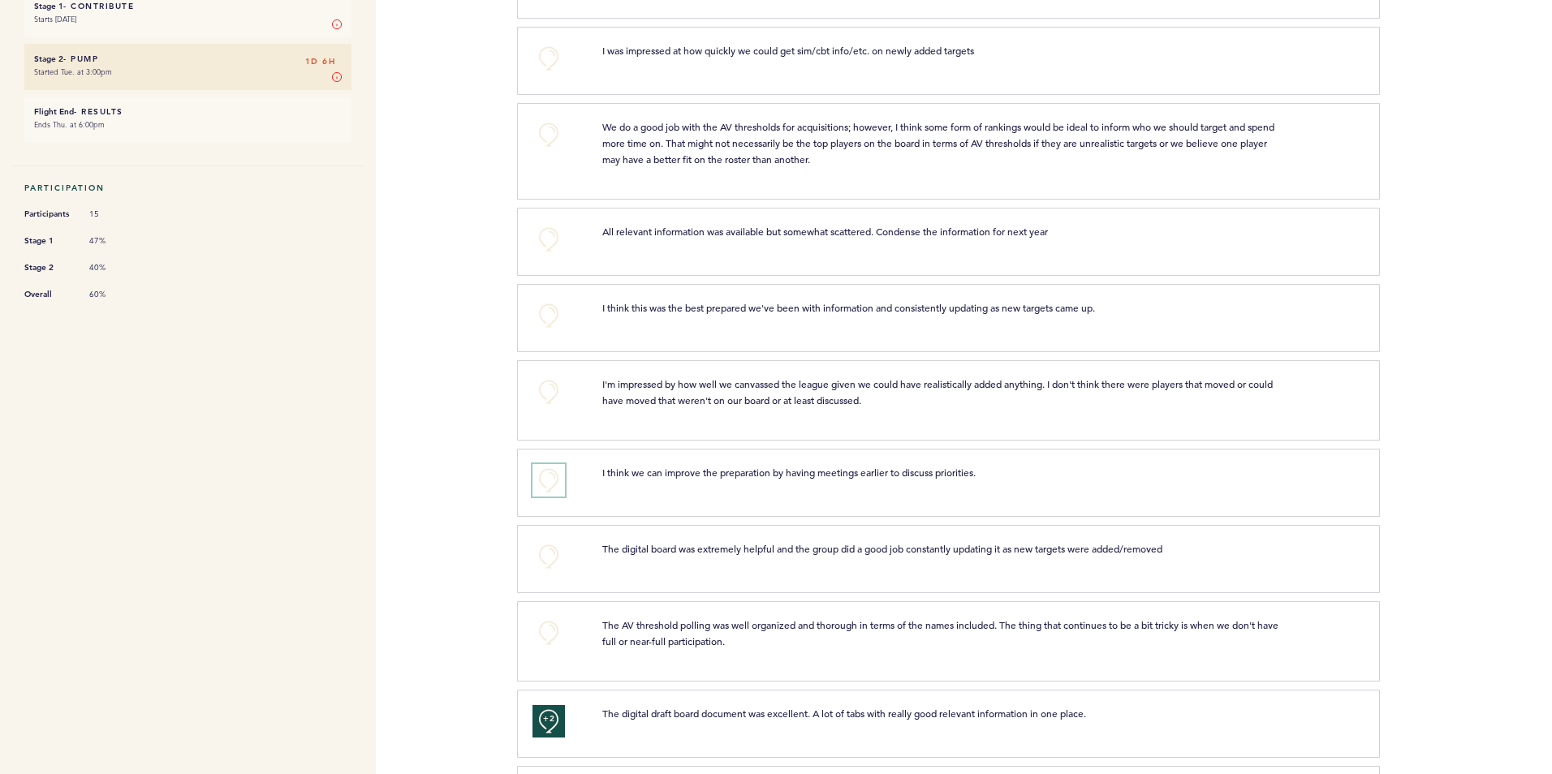
click at [553, 489] on button "+0" at bounding box center [549, 480] width 32 height 32
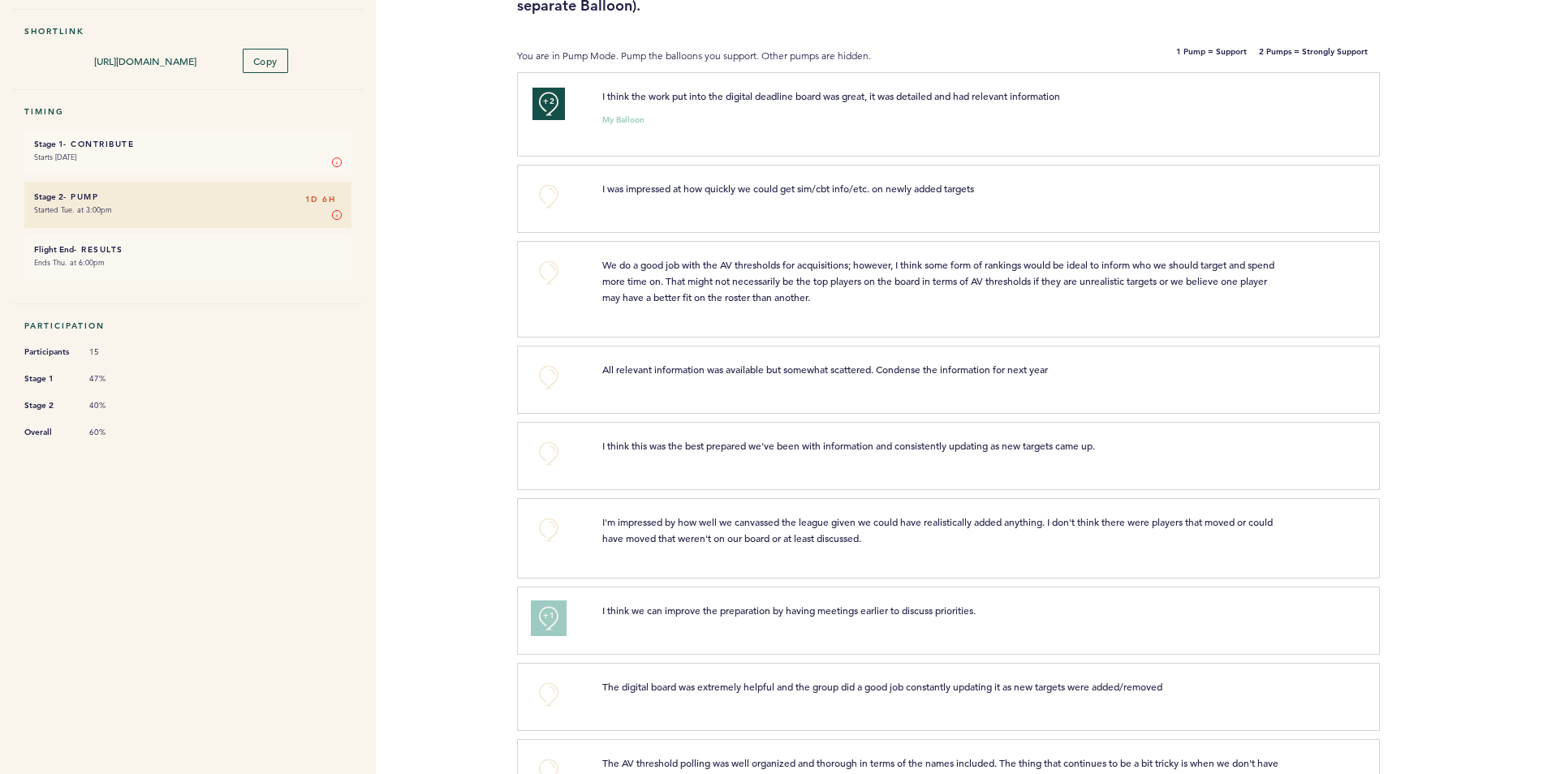
scroll to position [161, 0]
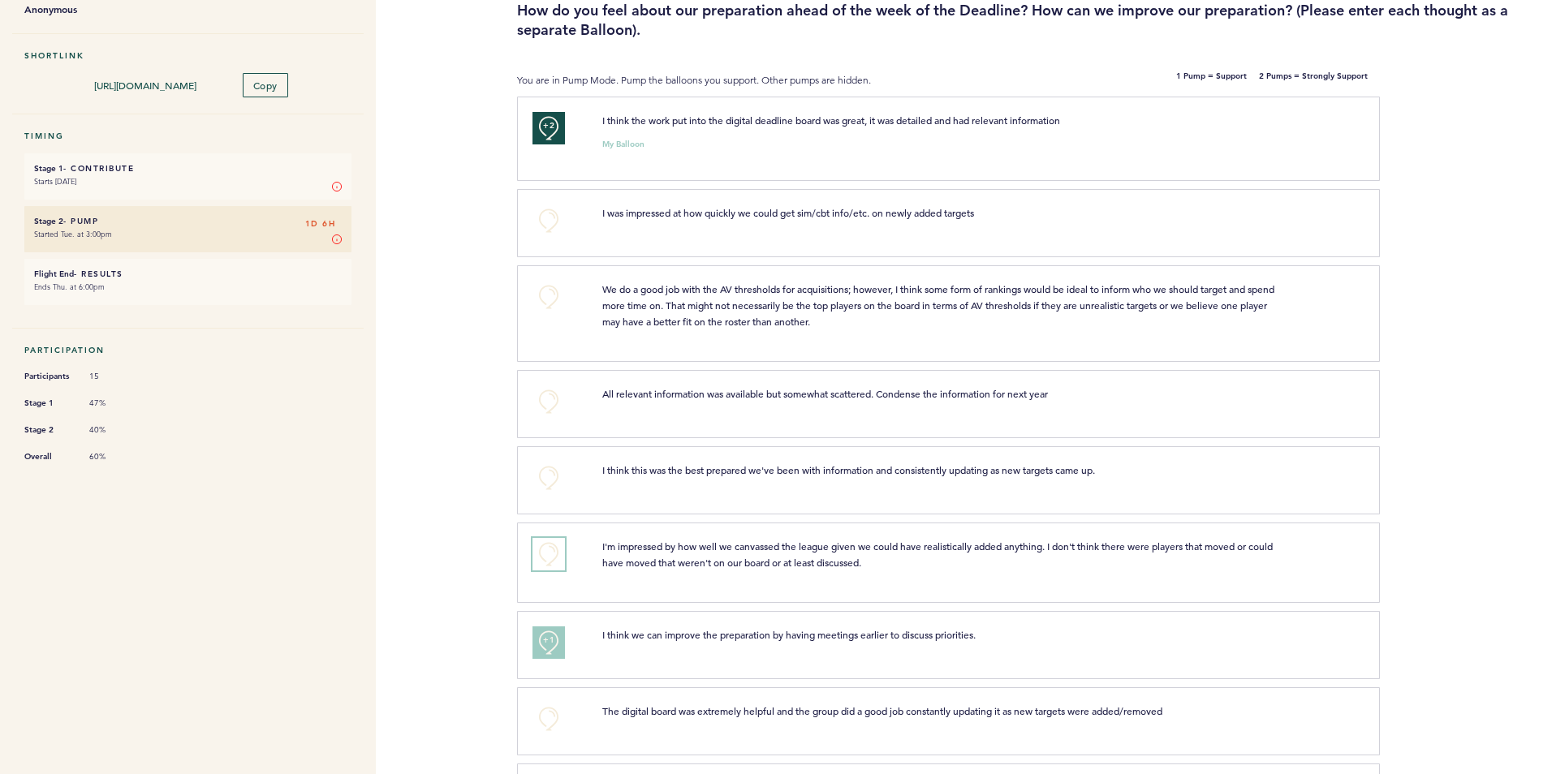
click at [557, 551] on button "+0" at bounding box center [549, 554] width 32 height 32
click at [557, 551] on button "+1" at bounding box center [549, 554] width 32 height 32
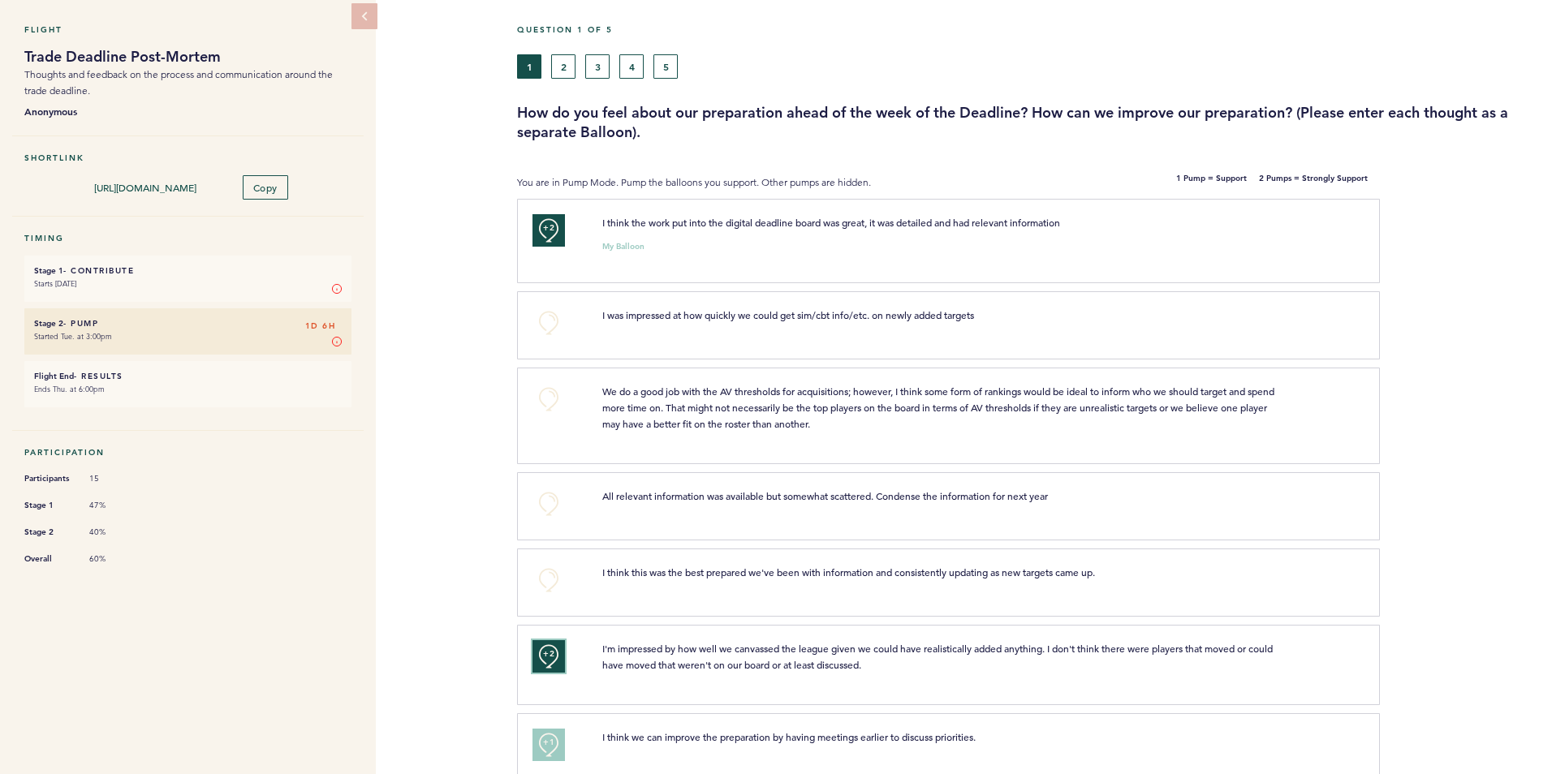
scroll to position [0, 0]
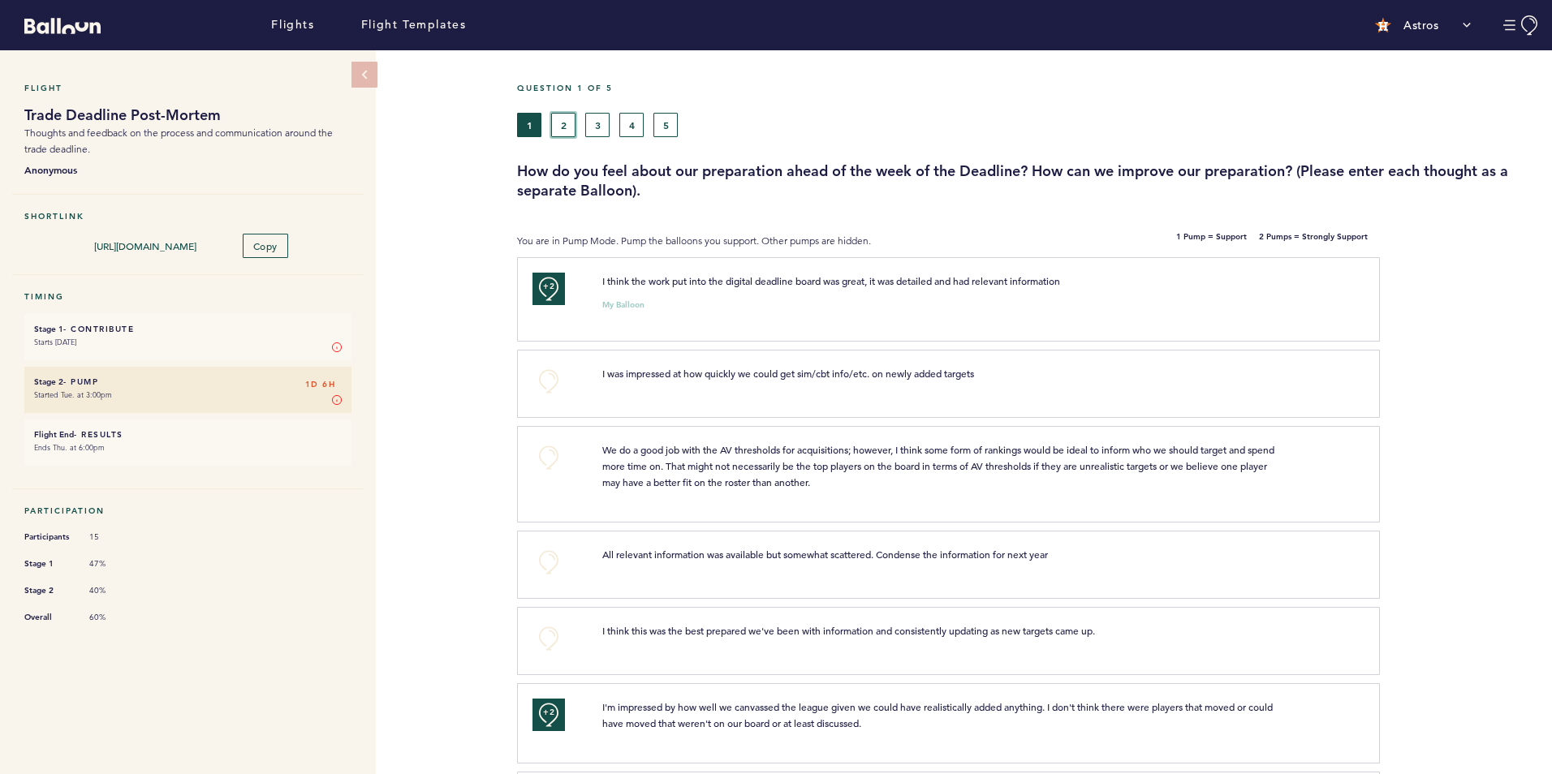
click at [564, 117] on button "2" at bounding box center [563, 125] width 24 height 24
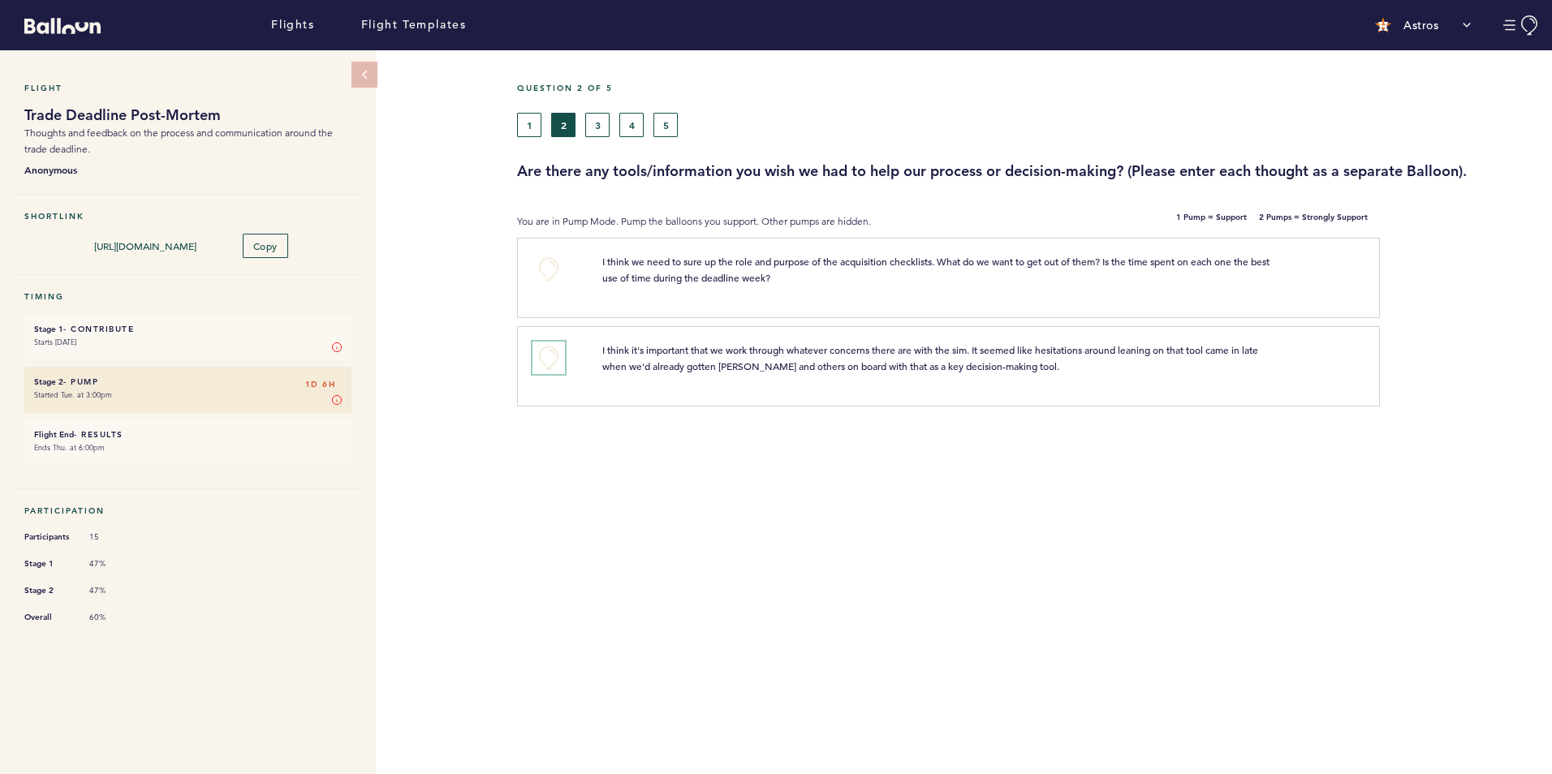
click at [540, 351] on button "+0" at bounding box center [549, 358] width 32 height 32
click at [598, 123] on button "3" at bounding box center [597, 125] width 24 height 24
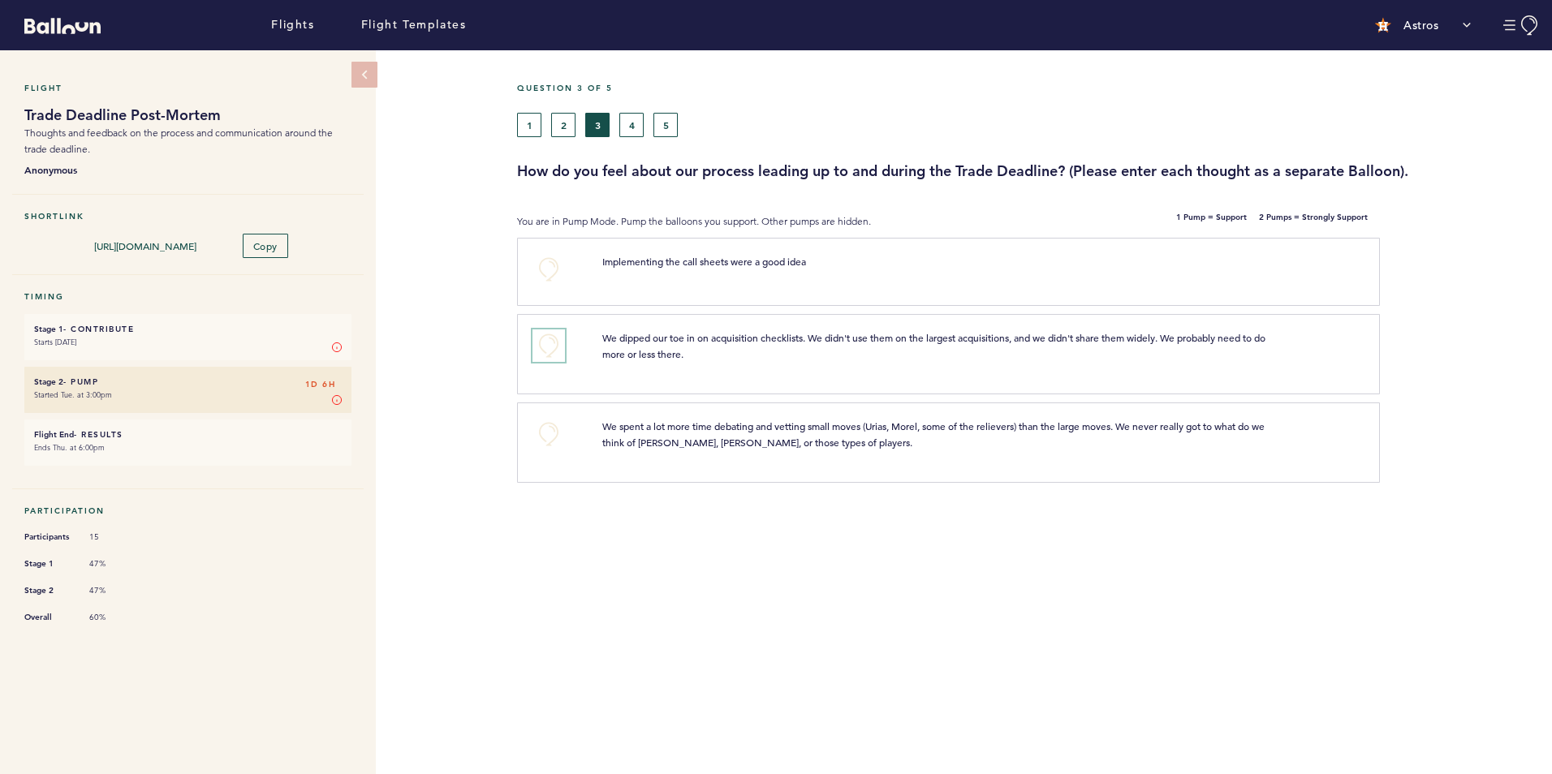
click at [541, 342] on button "+0" at bounding box center [549, 346] width 32 height 32
click at [550, 270] on button "+0" at bounding box center [549, 269] width 32 height 32
click at [545, 263] on span "+1" at bounding box center [548, 267] width 11 height 16
click at [630, 118] on button "4" at bounding box center [631, 125] width 24 height 24
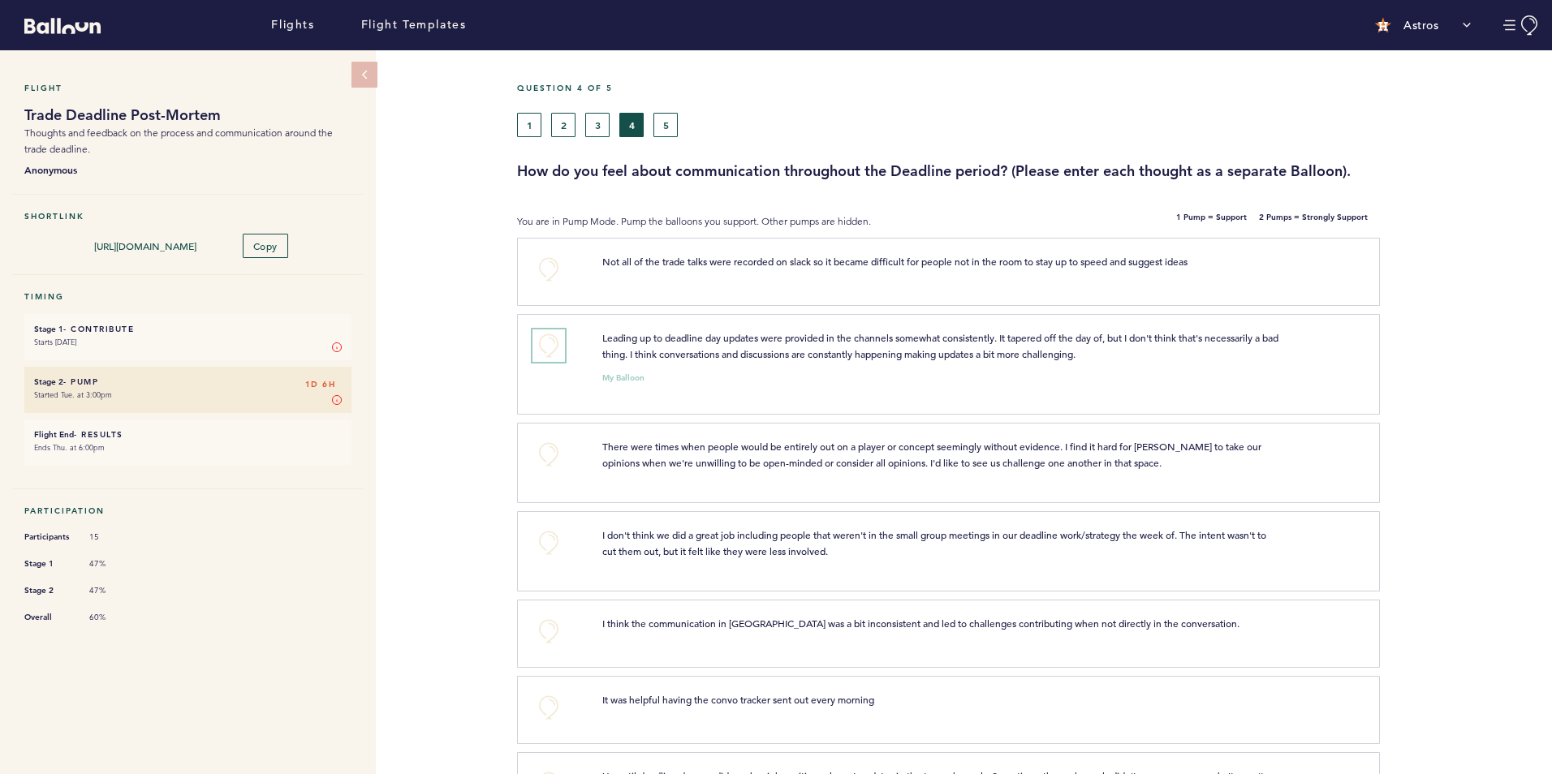
click at [550, 347] on button "+0" at bounding box center [549, 346] width 32 height 32
click at [550, 347] on span "+1" at bounding box center [548, 343] width 11 height 16
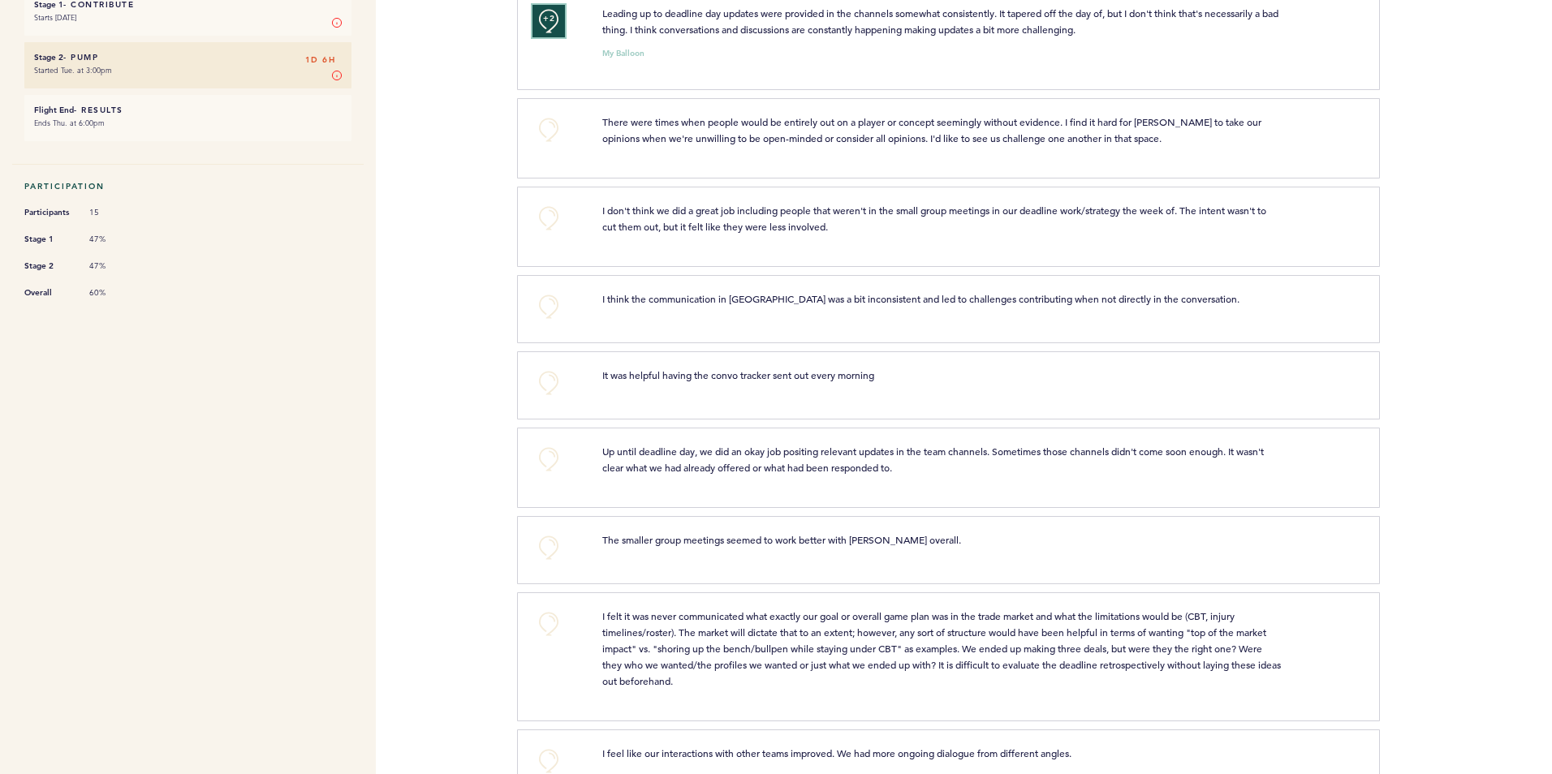
scroll to position [372, 0]
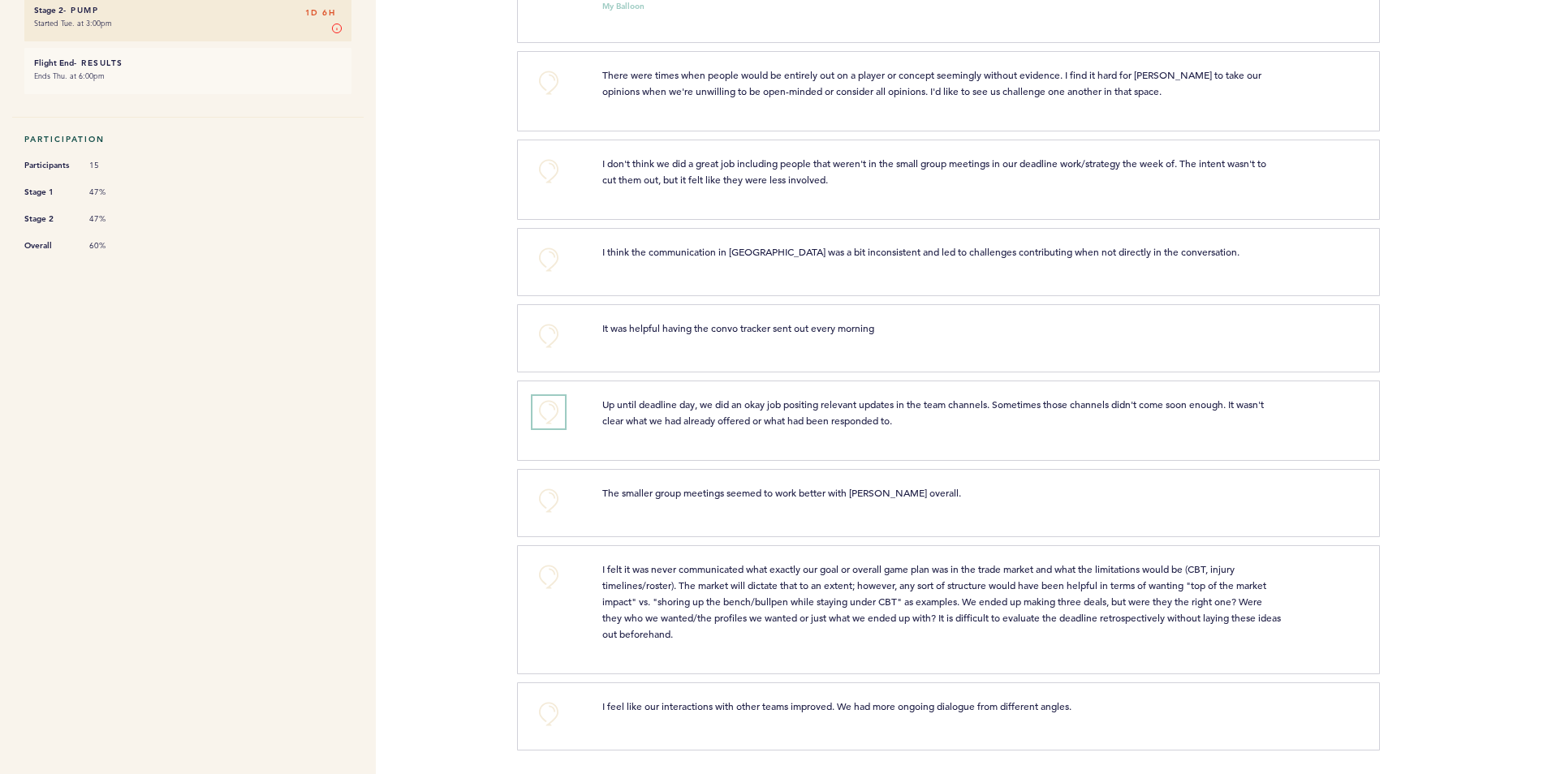
click at [542, 413] on button "+0" at bounding box center [549, 412] width 32 height 32
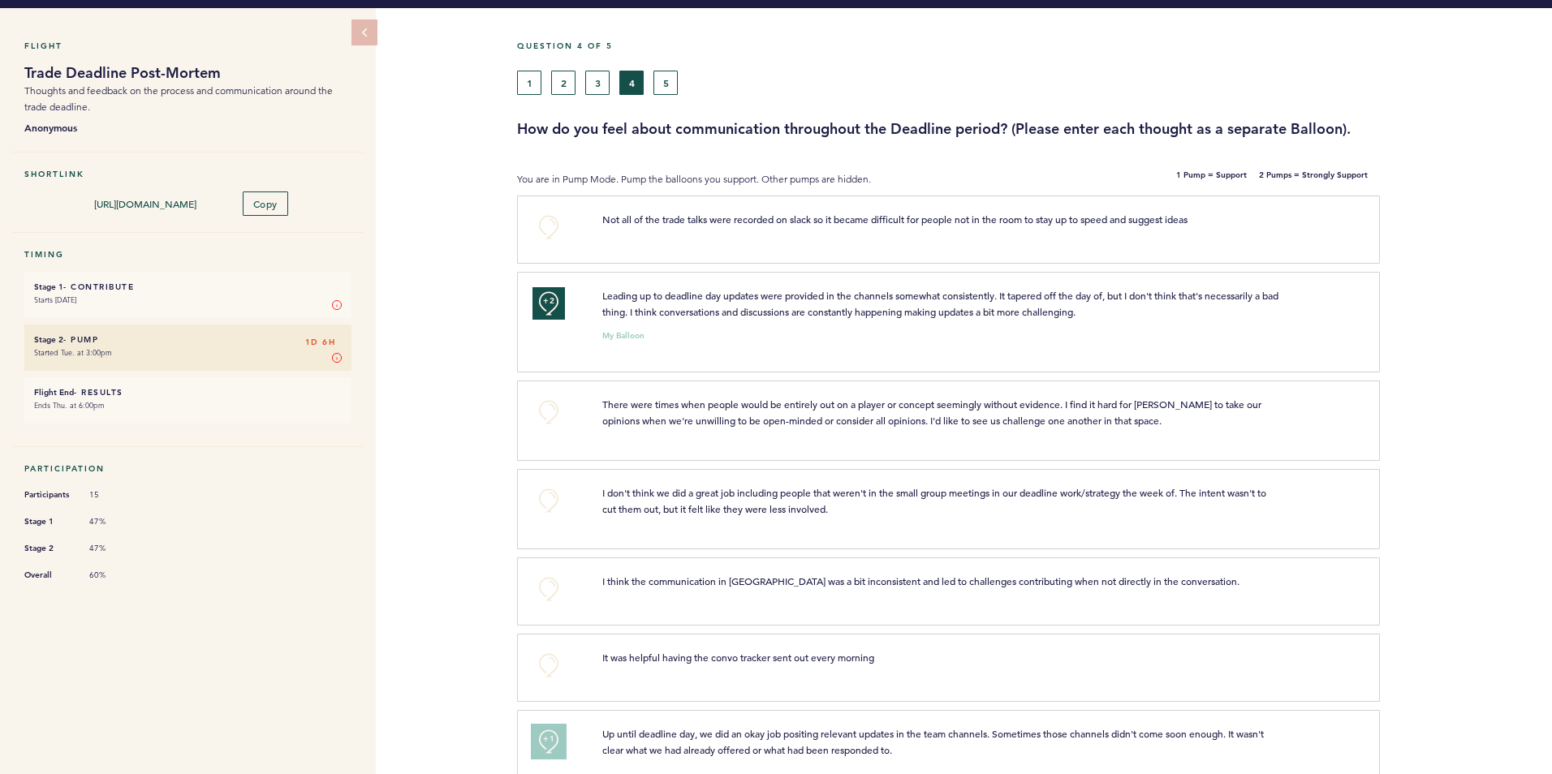
scroll to position [0, 0]
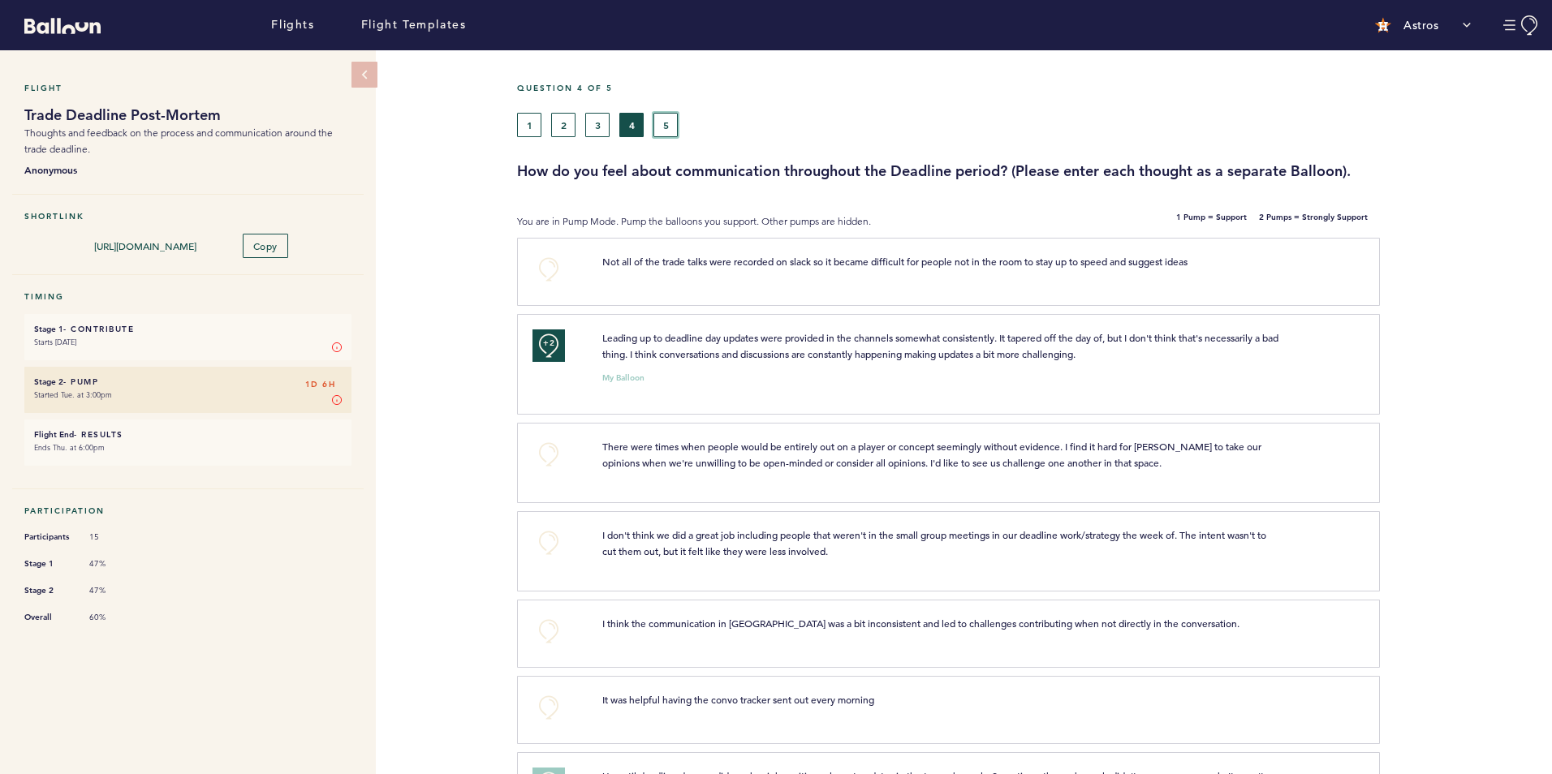
click at [674, 129] on button "5" at bounding box center [665, 125] width 24 height 24
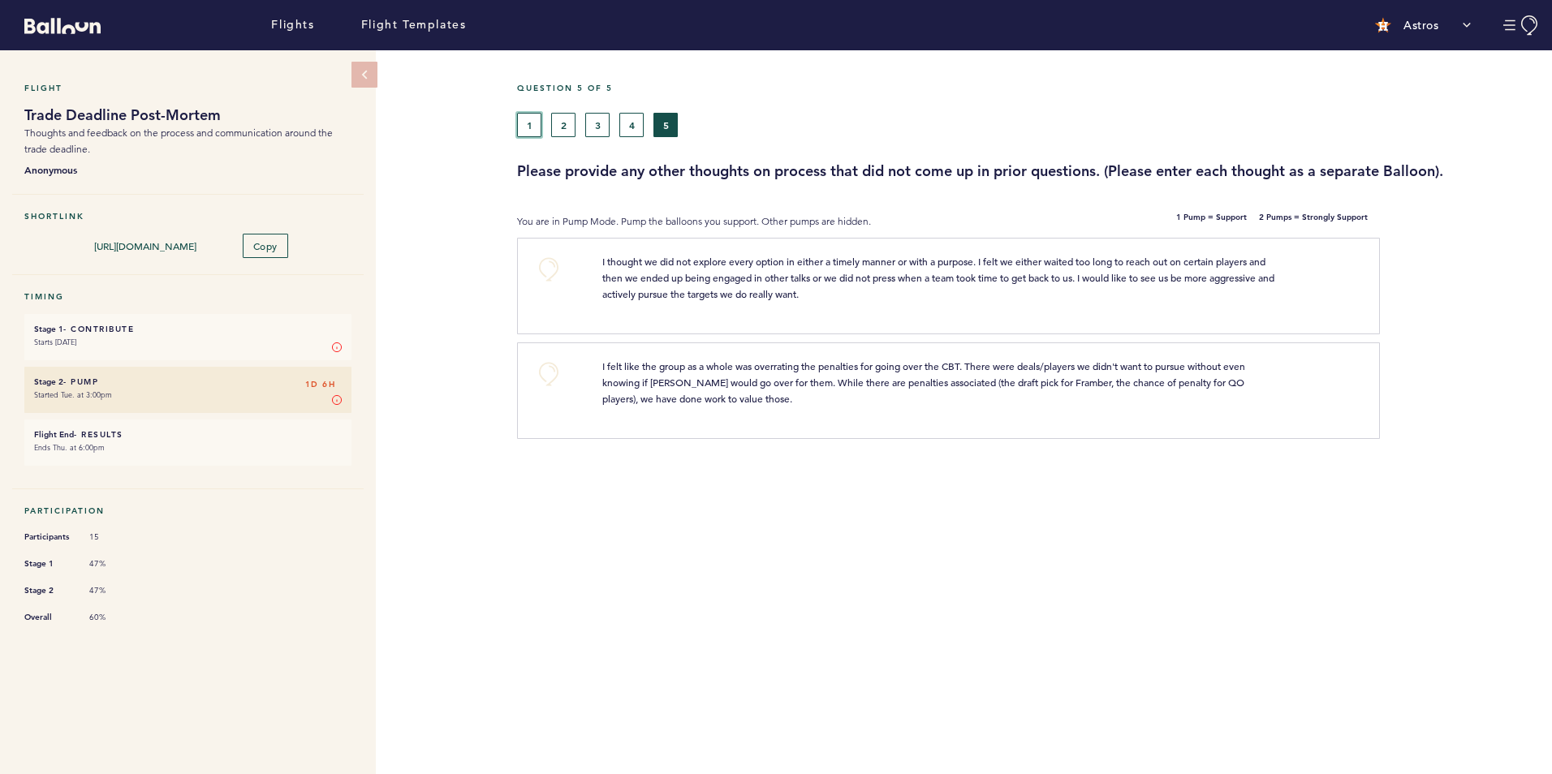
click at [530, 129] on button "1" at bounding box center [529, 125] width 24 height 24
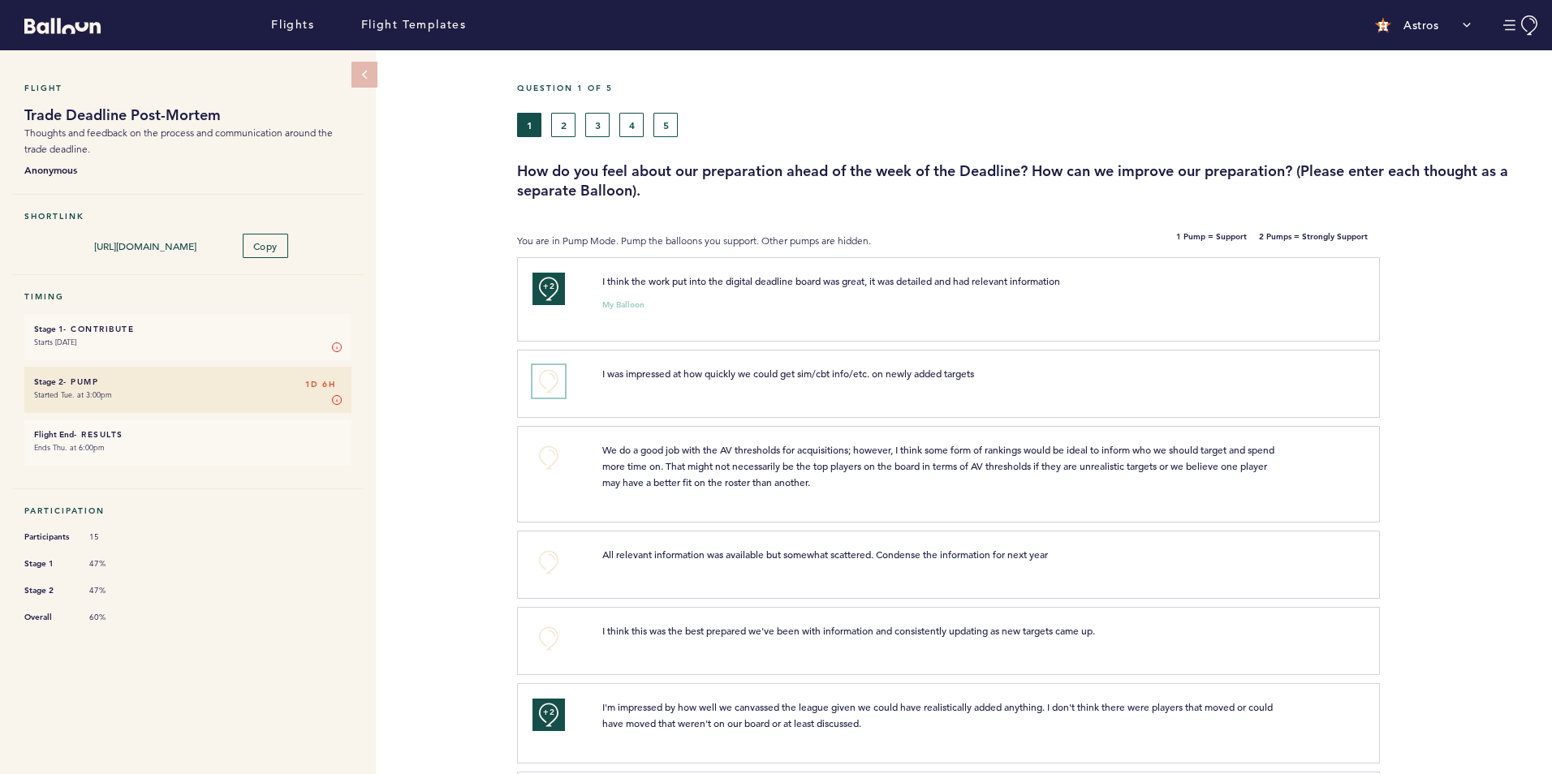
click at [552, 385] on button "+0" at bounding box center [549, 381] width 32 height 32
click at [552, 385] on span "+1" at bounding box center [548, 379] width 11 height 16
click at [281, 23] on link "Flights" at bounding box center [292, 25] width 43 height 18
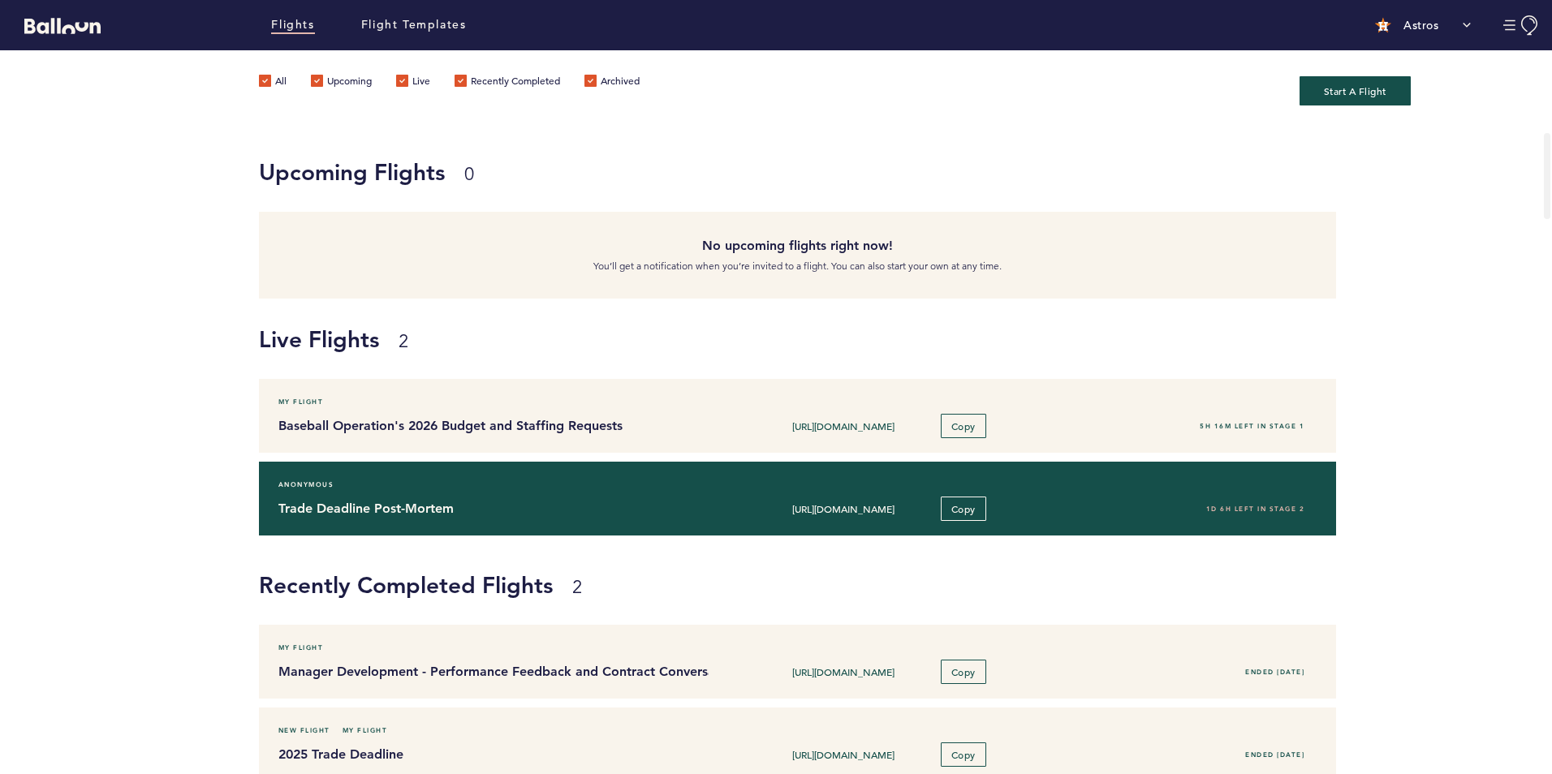
click at [461, 519] on div "Trade Deadline Post-Mortem [URL][DOMAIN_NAME] Copy 1D 6H left in stage 2" at bounding box center [797, 509] width 1063 height 24
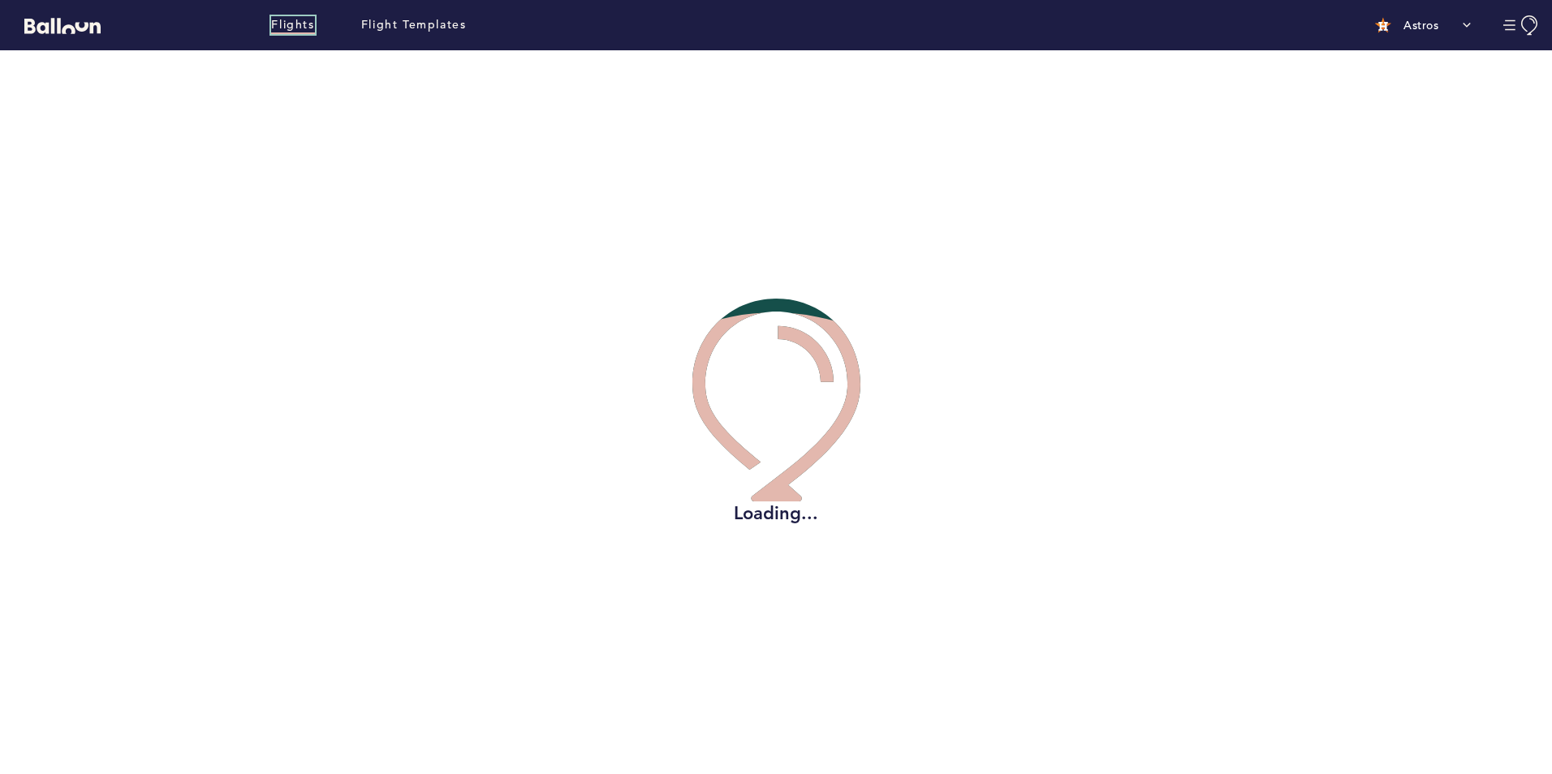
click at [285, 25] on link "Flights" at bounding box center [292, 25] width 43 height 18
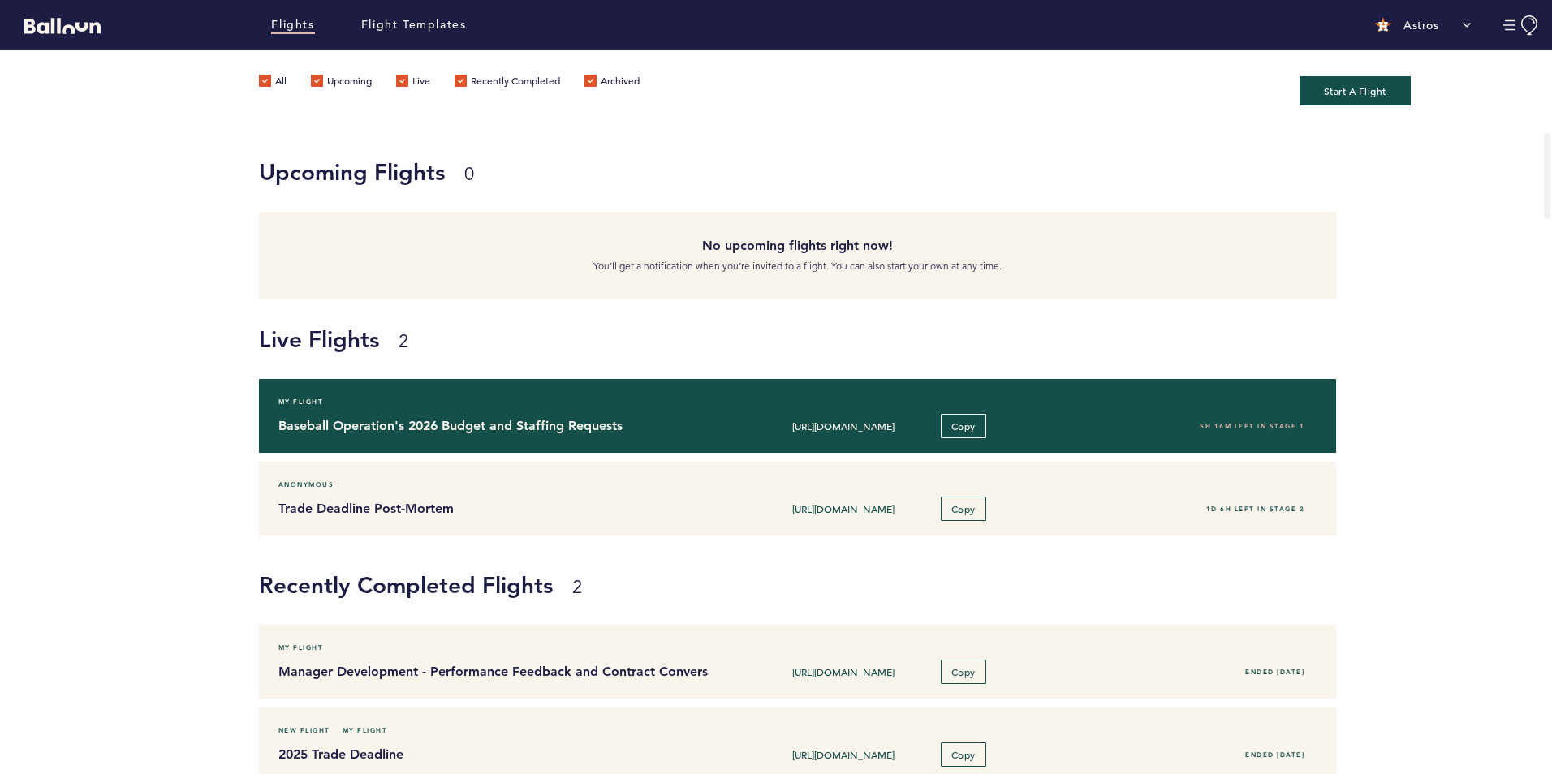
click at [349, 403] on div "My Flight" at bounding box center [797, 402] width 1063 height 16
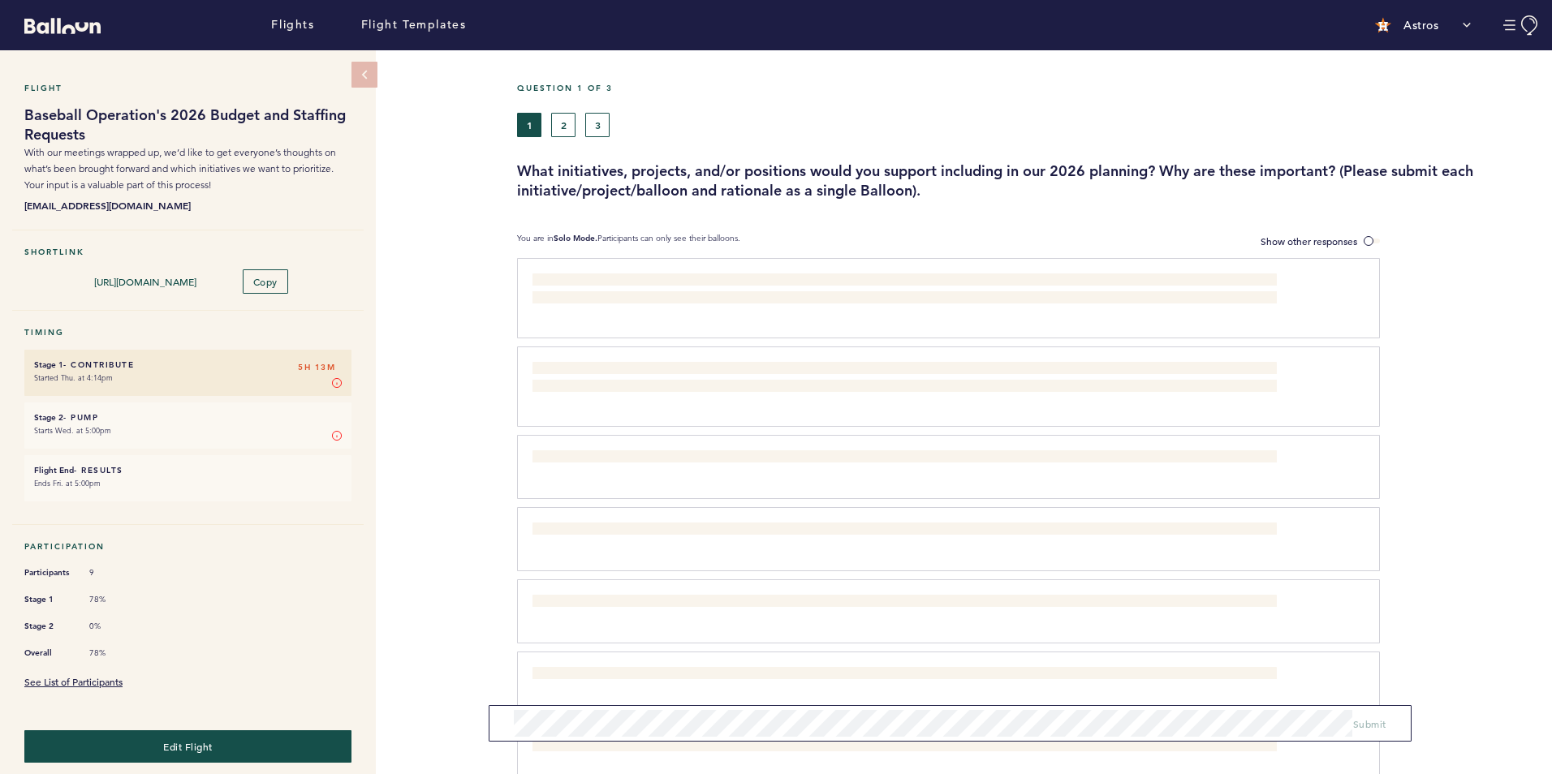
click at [483, 551] on div "Flight Baseball Operation's 2026 Budget and Staffing Requests With our meetings…" at bounding box center [776, 412] width 1552 height 724
